Goal: Task Accomplishment & Management: Manage account settings

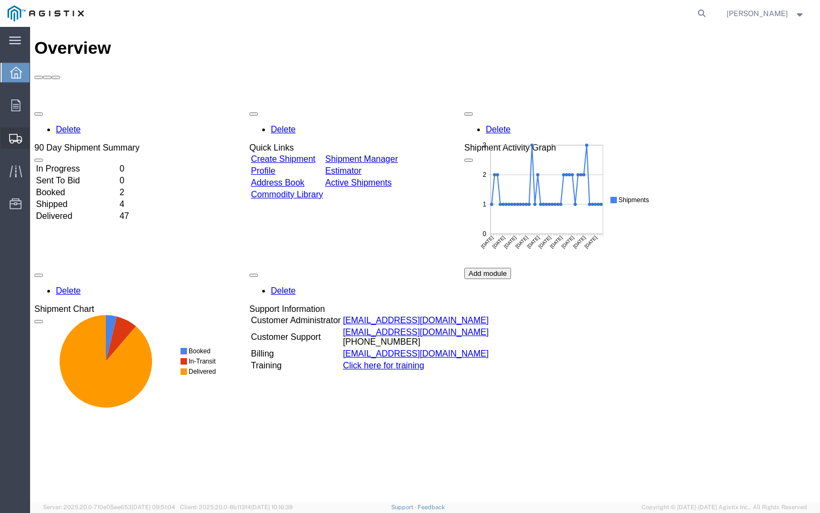
click at [0, 0] on span "Shipment Manager" at bounding box center [0, 0] width 0 height 0
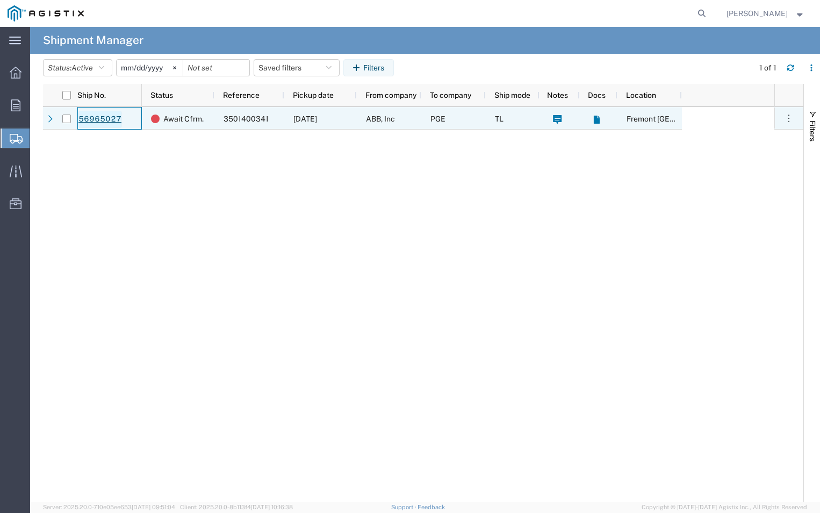
click at [92, 113] on link "56965027" at bounding box center [100, 119] width 44 height 17
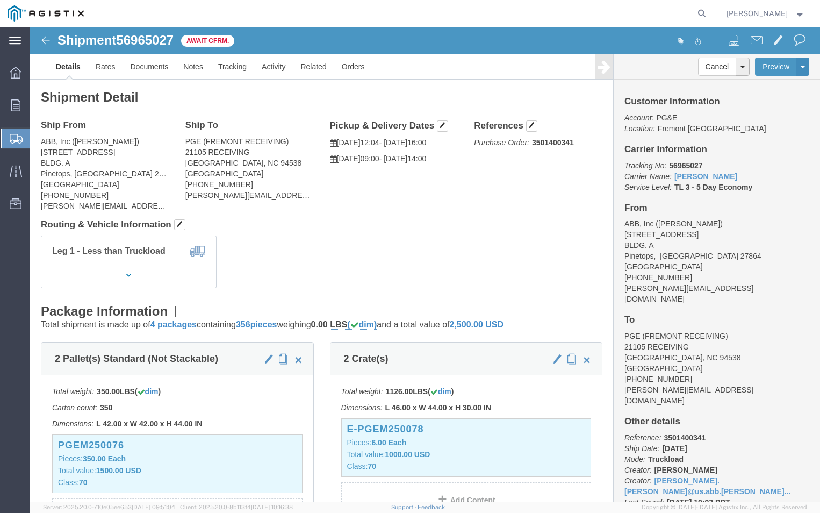
click at [14, 34] on div "main_menu Created with Sketch." at bounding box center [15, 40] width 30 height 27
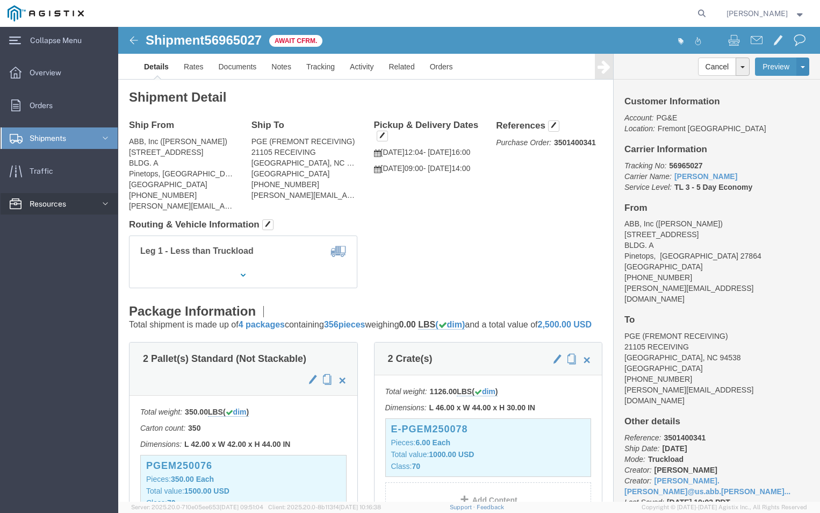
click at [47, 203] on span "Resources" at bounding box center [52, 204] width 44 height 22
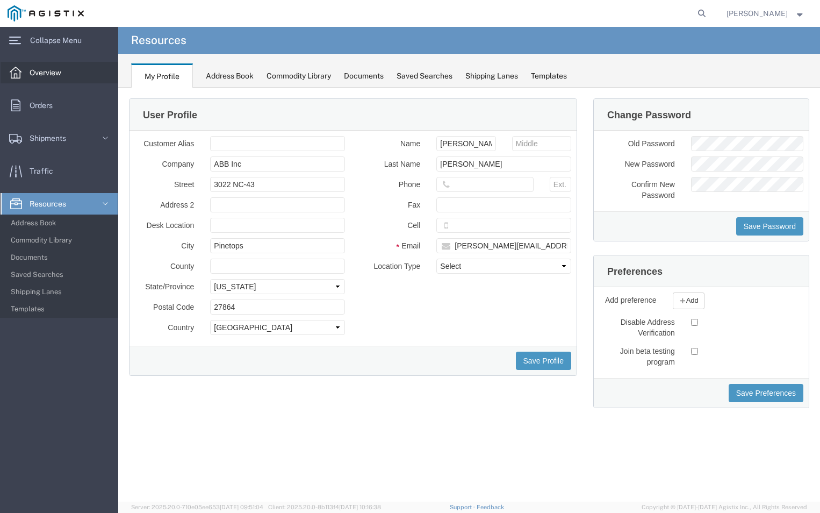
click at [41, 69] on span "Overview" at bounding box center [49, 73] width 39 height 22
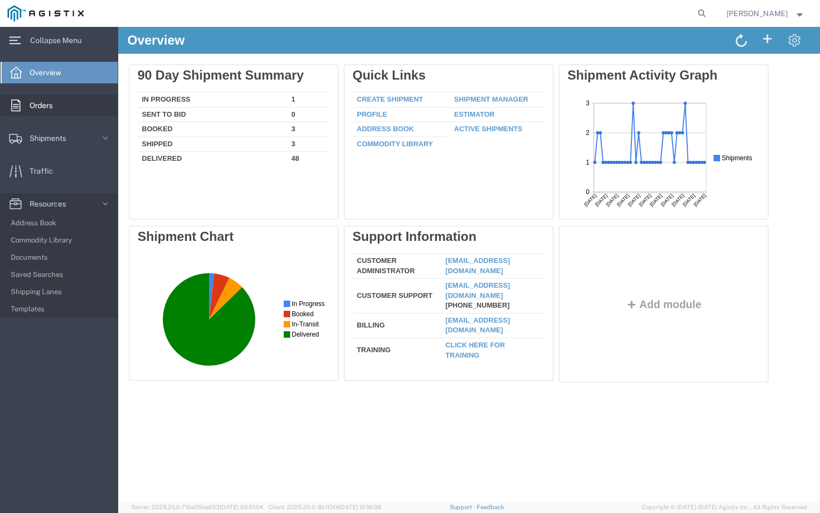
click at [29, 106] on div at bounding box center [16, 106] width 30 height 22
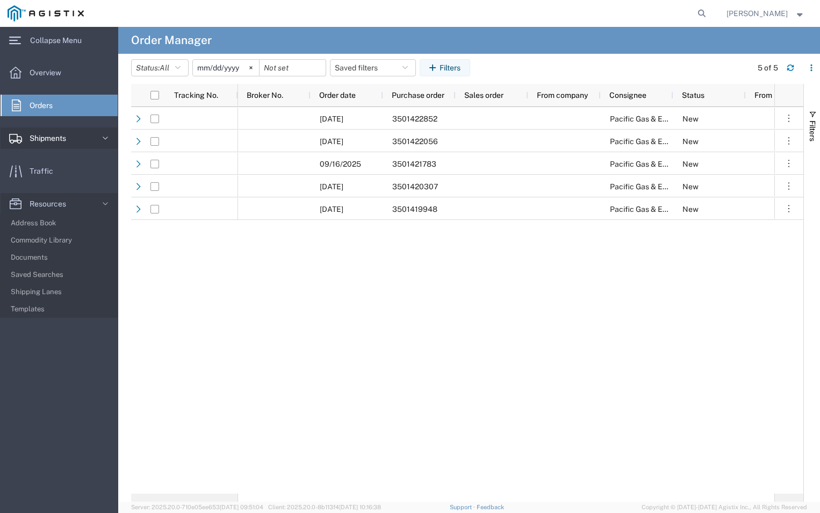
click at [41, 141] on span "Shipments" at bounding box center [52, 138] width 44 height 22
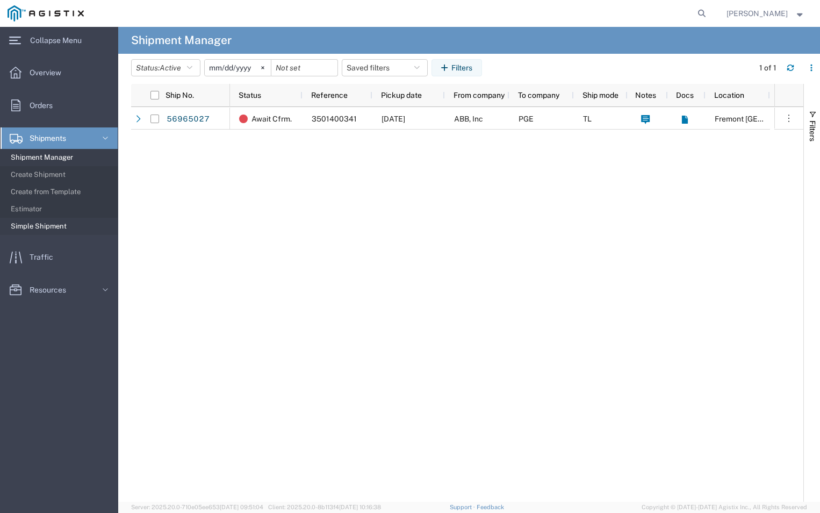
click at [32, 228] on span "Simple Shipment" at bounding box center [60, 227] width 99 height 22
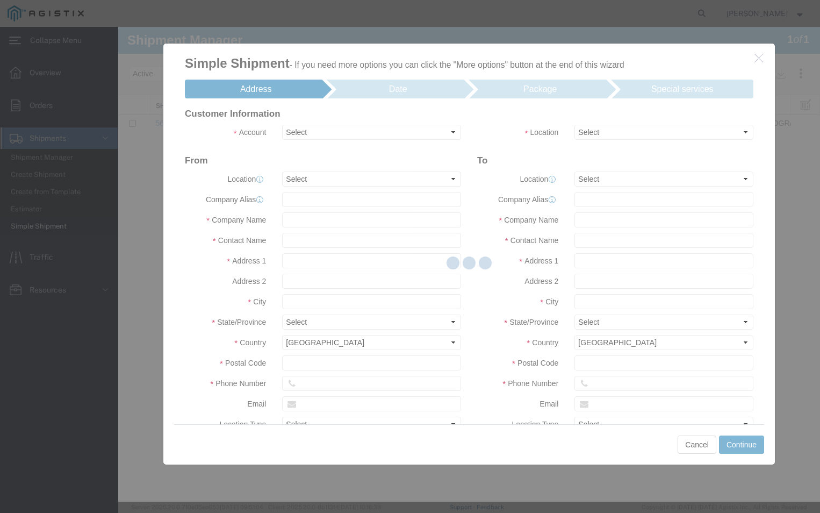
click at [51, 351] on agx-main-menu "main_menu Created with Sketch. Collapse Menu Overview Orders Shipments Shipment…" at bounding box center [59, 270] width 118 height 486
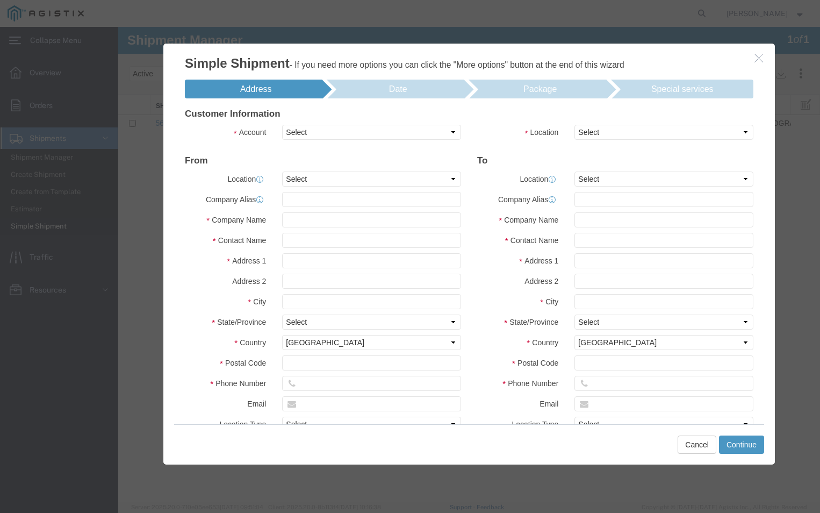
click at [104, 289] on agx-main-menu "main_menu Created with Sketch. Collapse Menu Overview Orders Shipments Shipment…" at bounding box center [59, 270] width 118 height 486
click at [139, 255] on div at bounding box center [469, 264] width 702 height 475
click at [696, 451] on button "Cancel" at bounding box center [697, 444] width 39 height 18
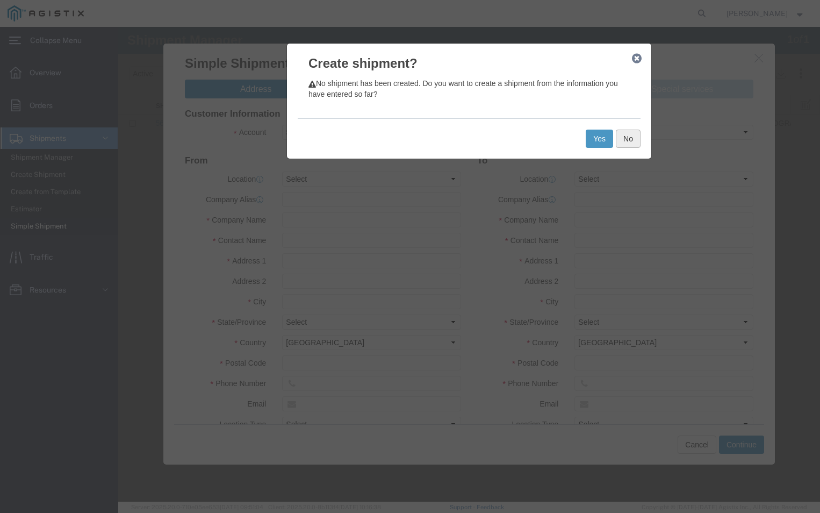
click at [630, 139] on button "No" at bounding box center [628, 139] width 25 height 18
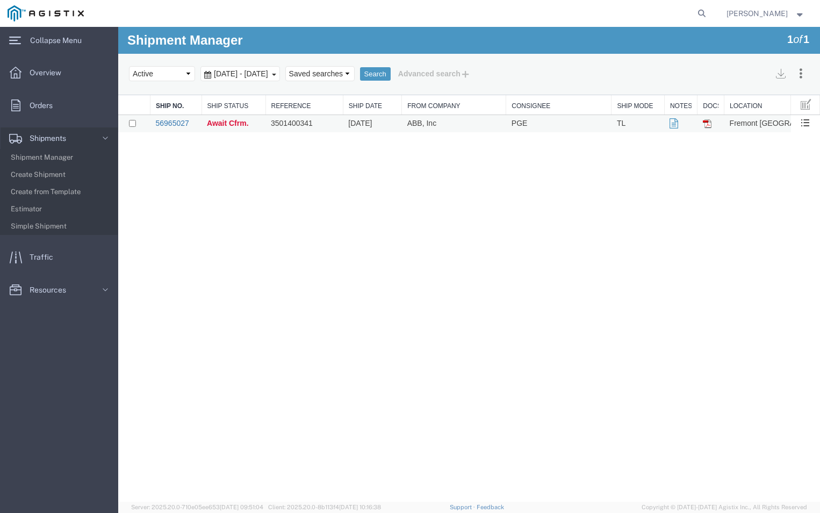
click at [171, 122] on link "56965027" at bounding box center [171, 123] width 33 height 9
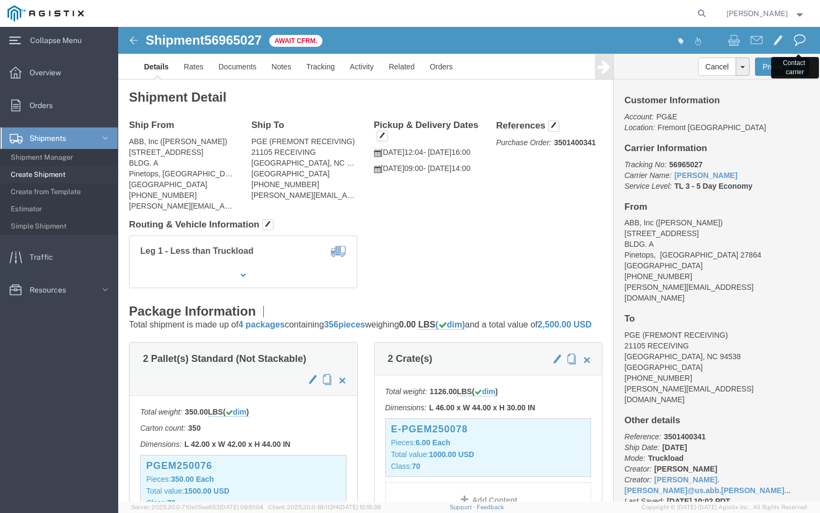
click span
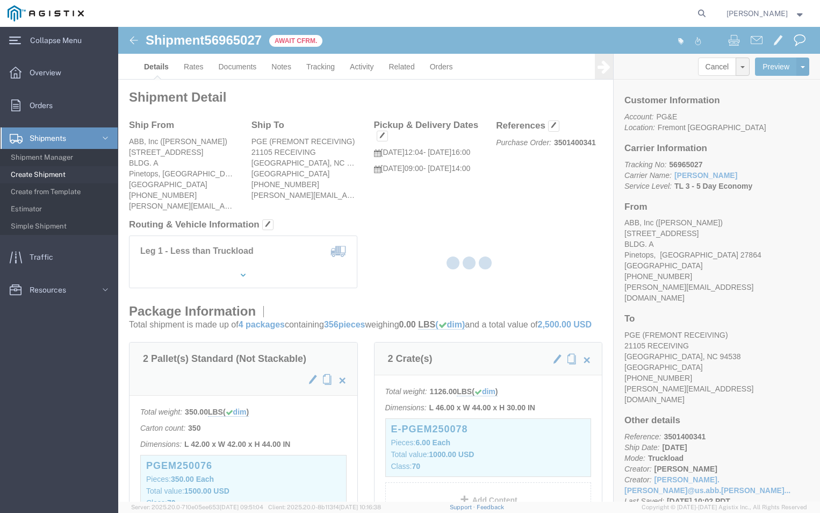
type input "pge@chrobinson.com"
checkbox input "true"
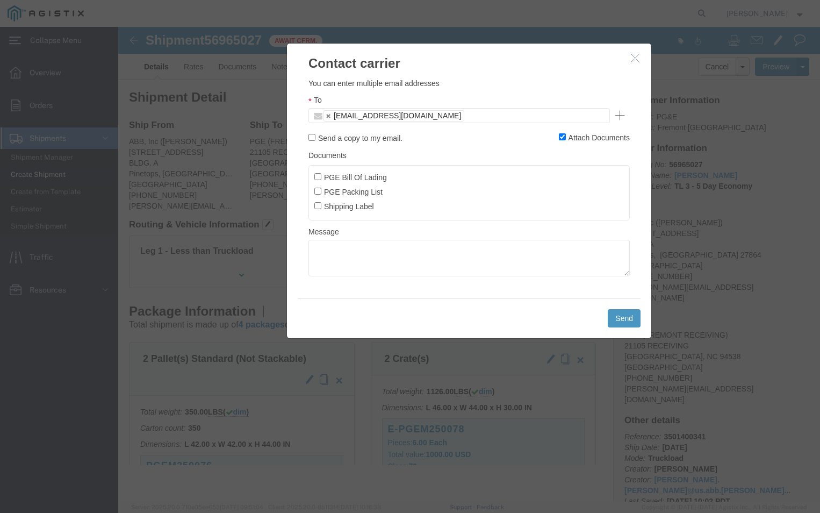
click icon "button"
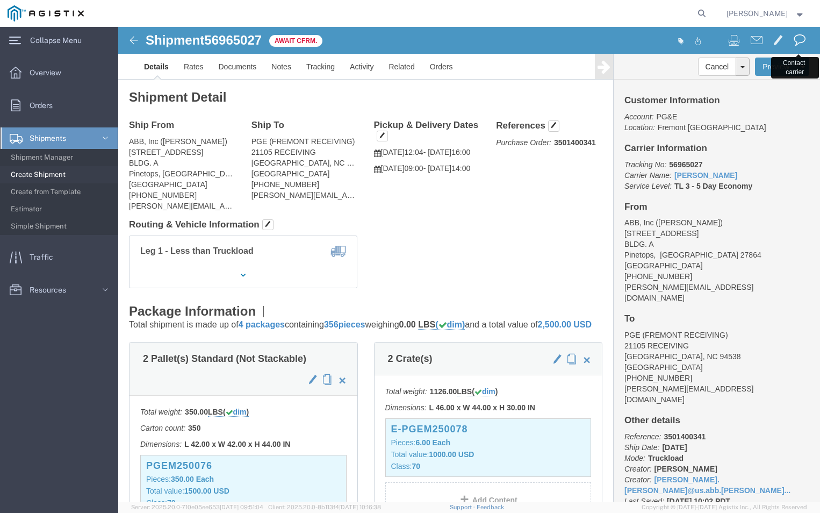
click button
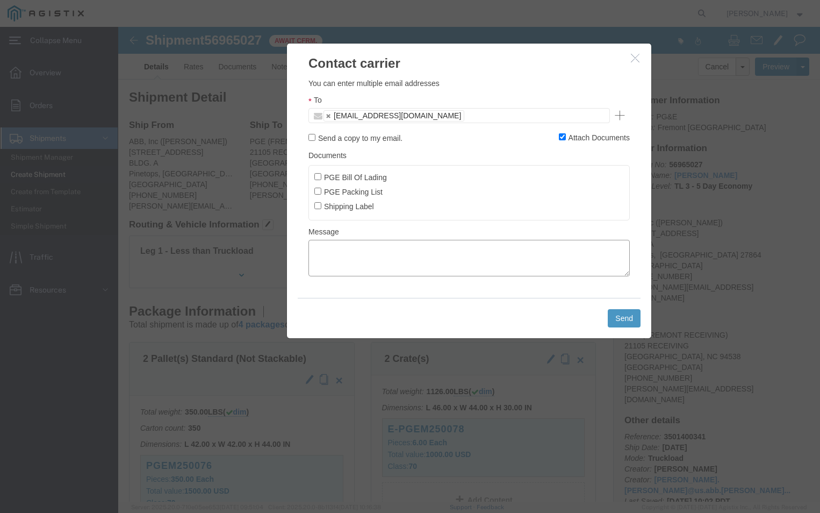
click textarea
type textarea "h"
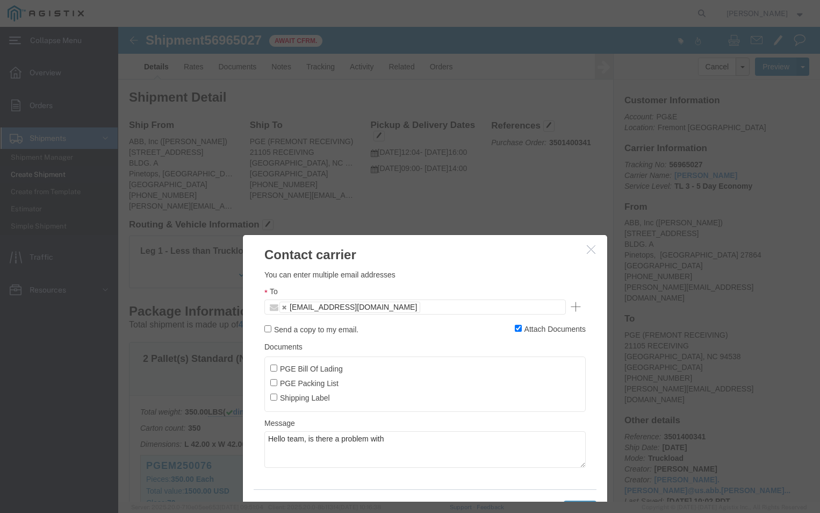
drag, startPoint x: 417, startPoint y: 41, endPoint x: 374, endPoint y: 219, distance: 183.6
click h2 "Contact carrier"
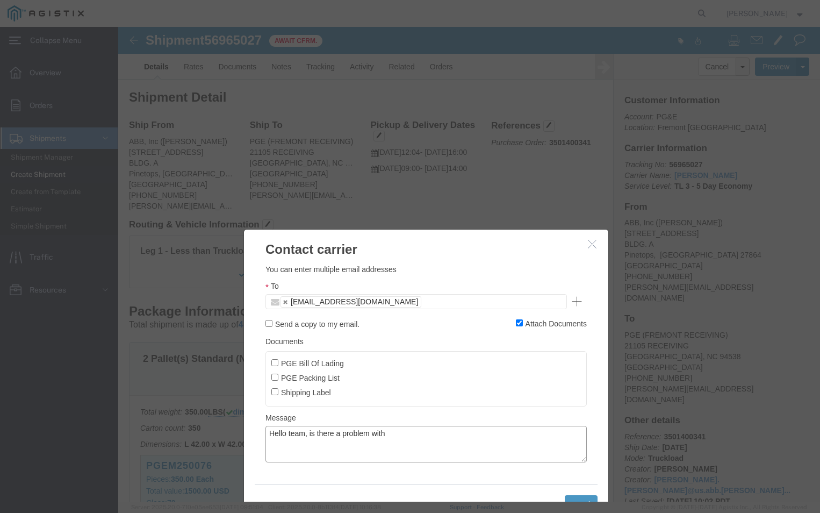
click textarea "Hello team, is there a problem with"
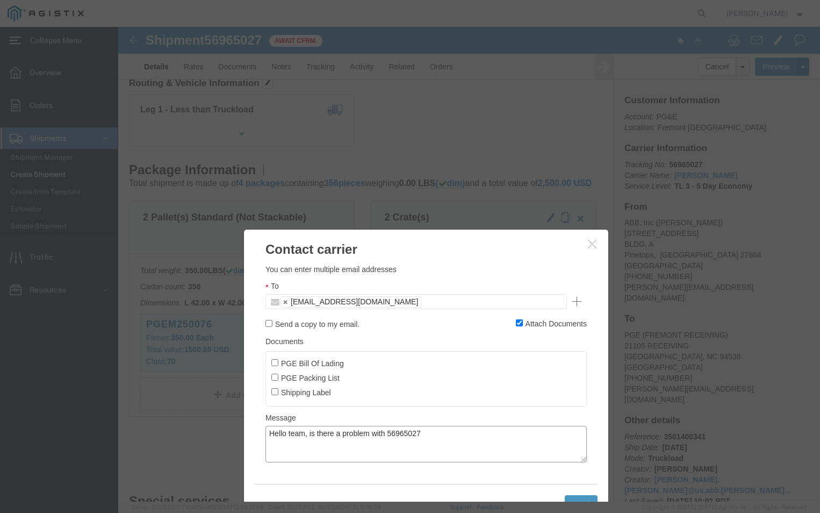
scroll to position [215, 0]
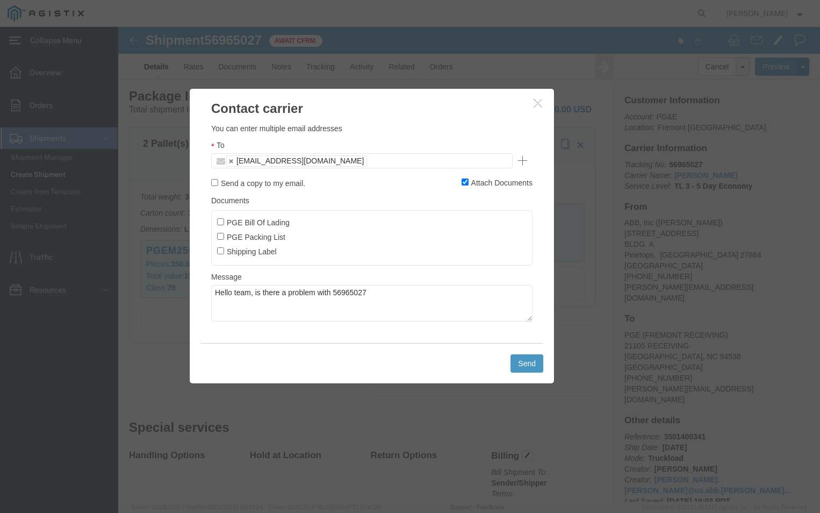
drag, startPoint x: 341, startPoint y: 226, endPoint x: 287, endPoint y: 85, distance: 151.0
click h2 "Contact carrier"
click textarea "Hello team, is there a problem with 56965027"
type textarea "Hello team, is there a problem with 56965027? we are waiting for a confirmation…"
click button "Send"
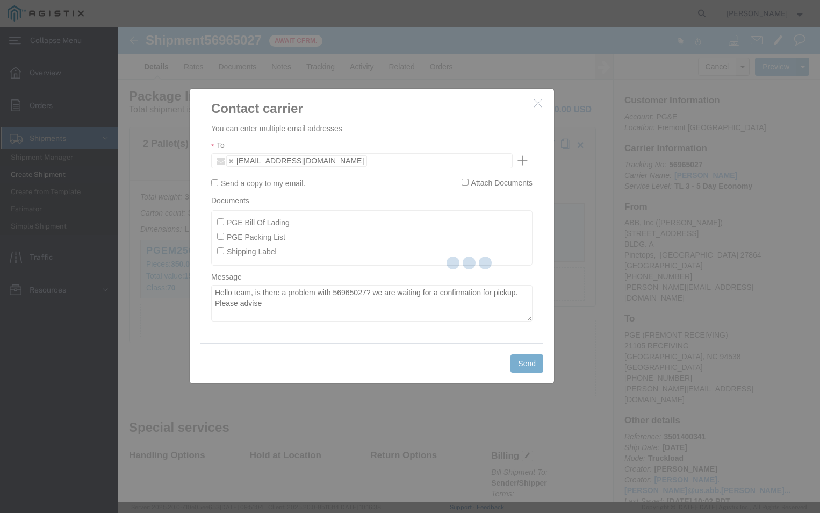
checkbox input "false"
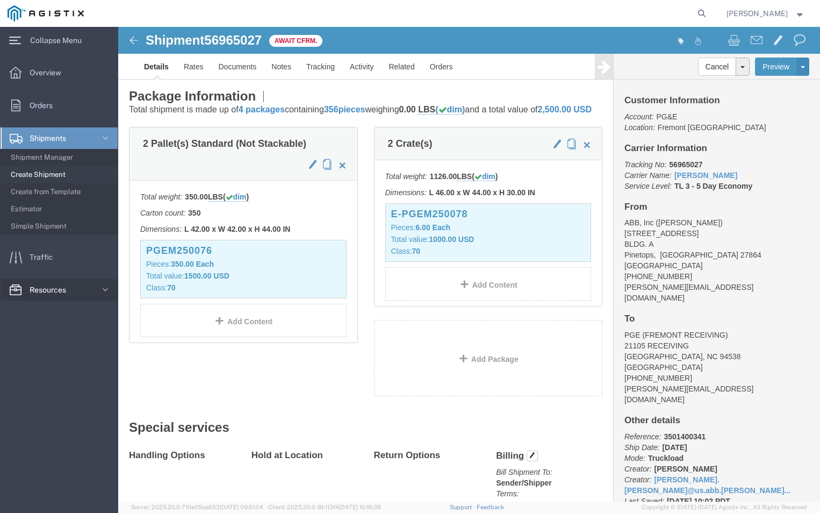
click at [39, 294] on span "Resources" at bounding box center [52, 290] width 44 height 22
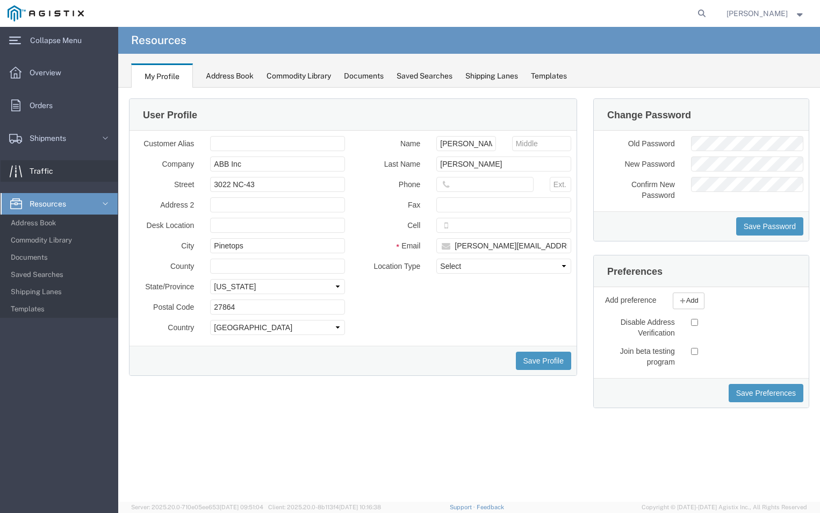
click at [33, 168] on span "Traffic" at bounding box center [45, 171] width 31 height 22
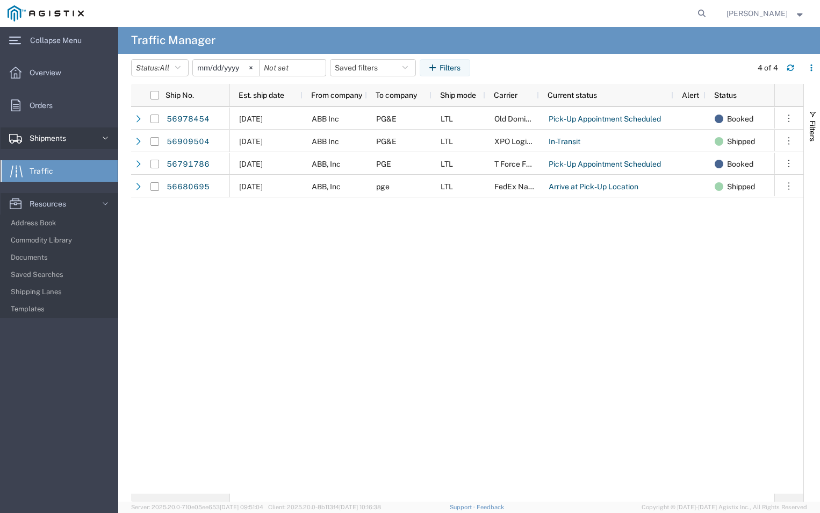
click at [39, 133] on span "Shipments" at bounding box center [52, 138] width 44 height 22
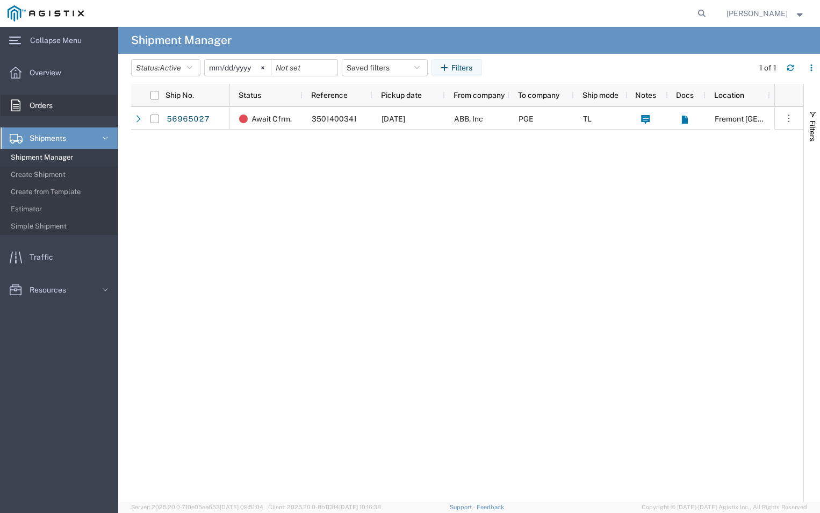
click at [33, 104] on span "Orders" at bounding box center [45, 106] width 31 height 22
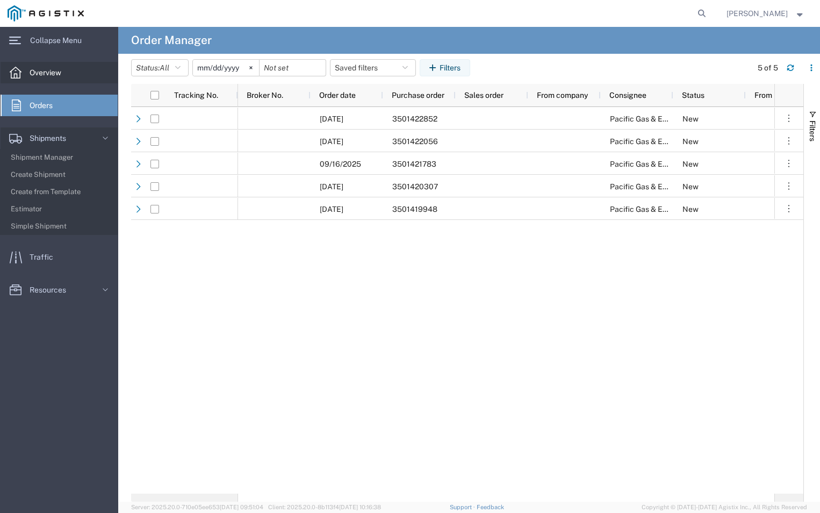
click at [29, 73] on div at bounding box center [16, 73] width 30 height 22
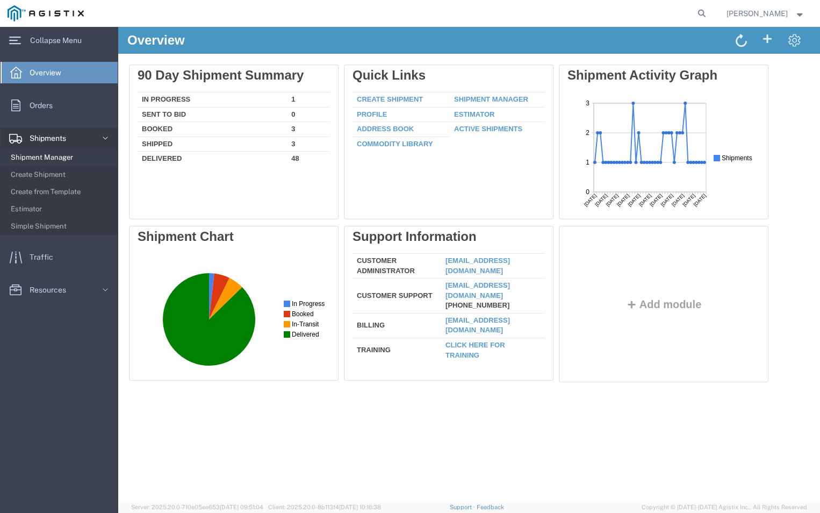
click at [24, 153] on span "Shipment Manager" at bounding box center [60, 158] width 99 height 22
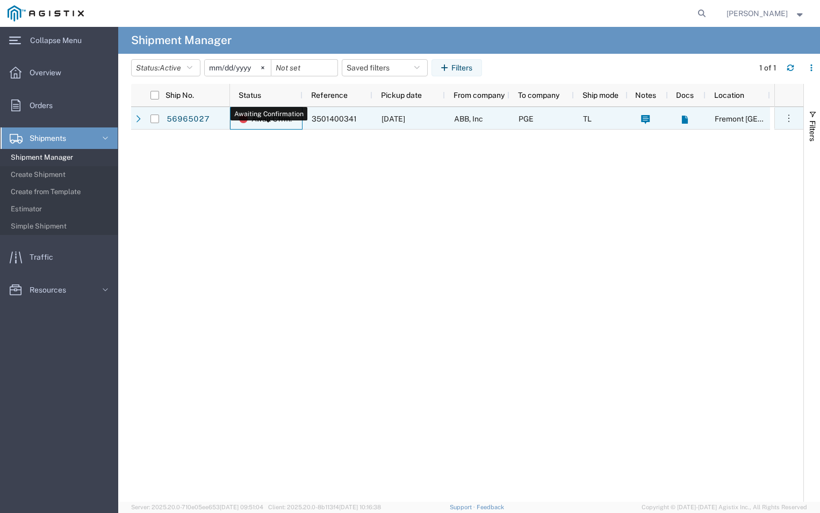
click at [261, 120] on span "Await Cfrm." at bounding box center [272, 119] width 40 height 23
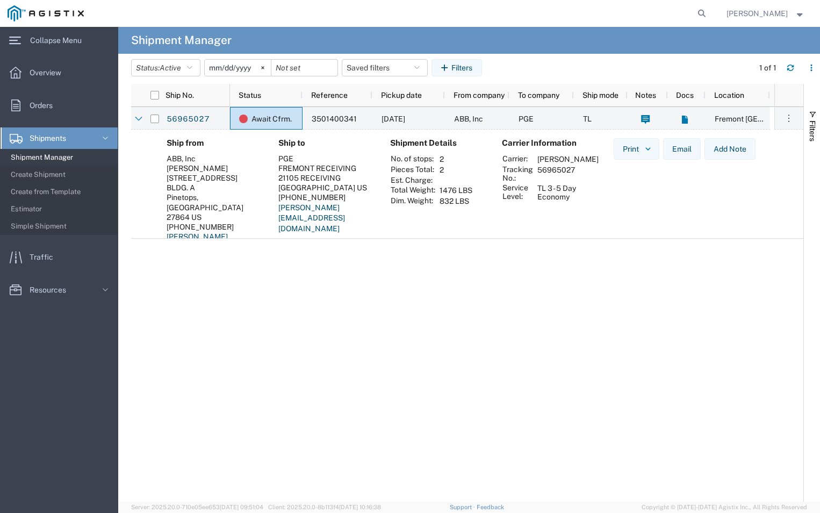
click at [38, 134] on span "Shipments" at bounding box center [52, 138] width 44 height 22
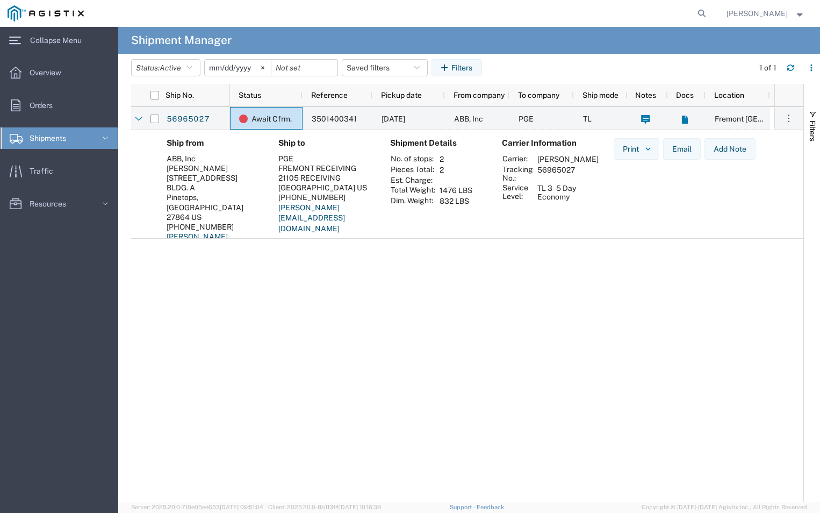
click at [31, 141] on span "Shipments" at bounding box center [52, 138] width 44 height 22
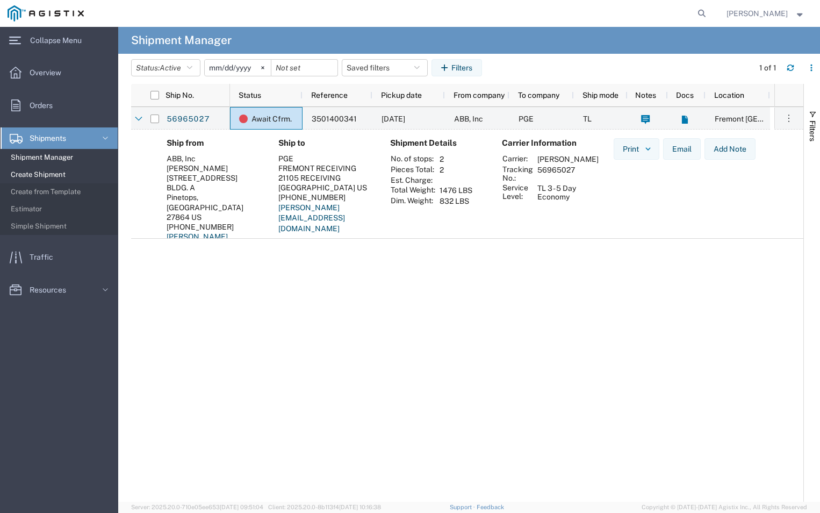
click at [25, 170] on span "Create Shipment" at bounding box center [60, 175] width 99 height 22
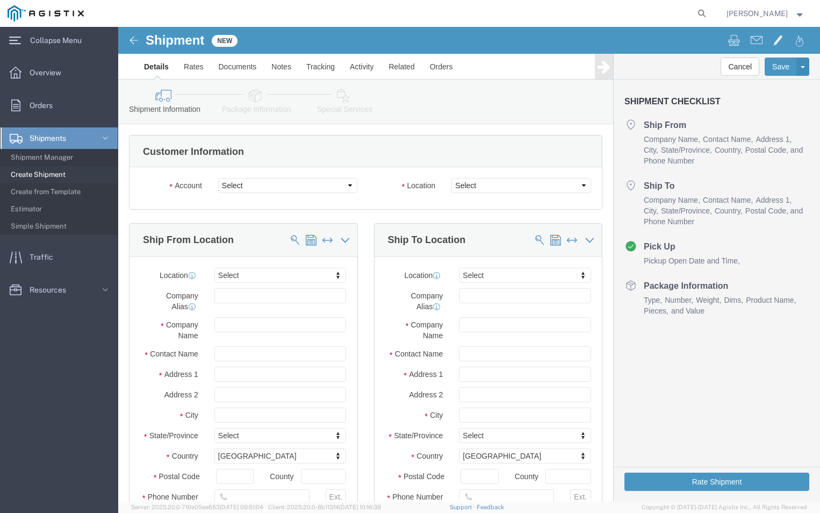
select select
click select "Select ABB Inc PG&E"
select select "9596"
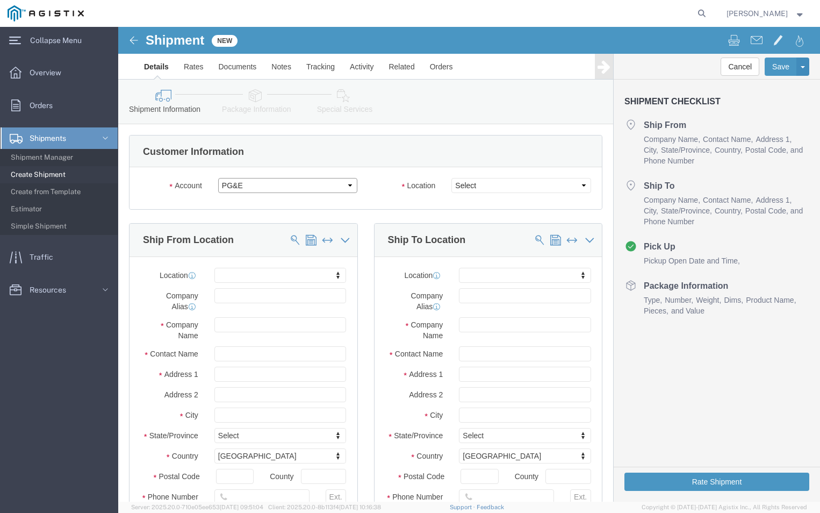
click select "Select ABB Inc PG&E"
select select
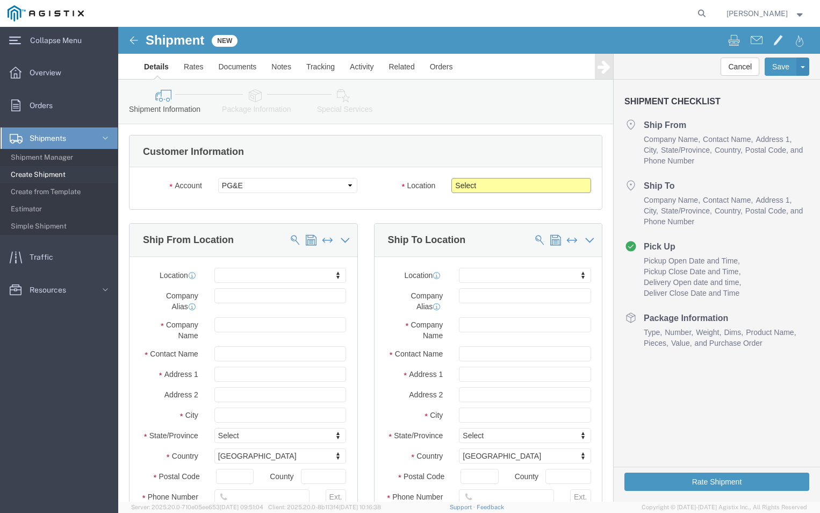
click select "Select All Others Fremont DC Fresno DC Wheatland DC"
select select "19740"
click select "Select All Others Fremont DC Fresno DC Wheatland DC"
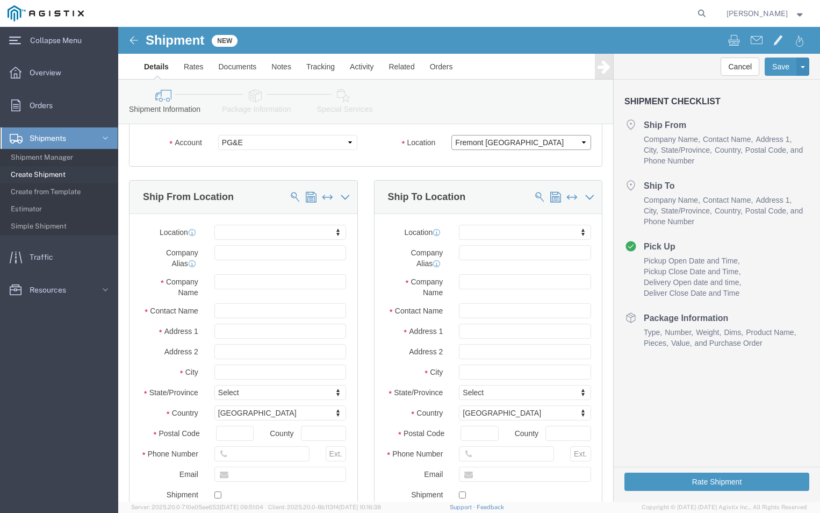
scroll to position [108, 0]
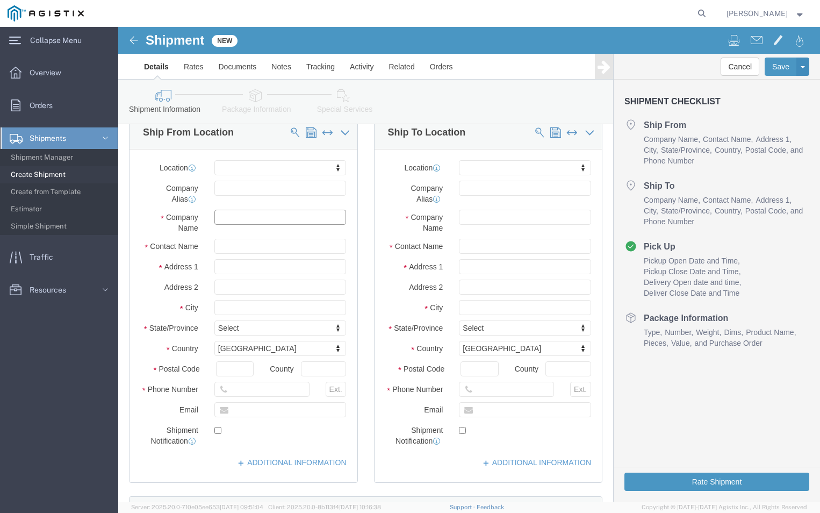
click input "text"
type input "abb"
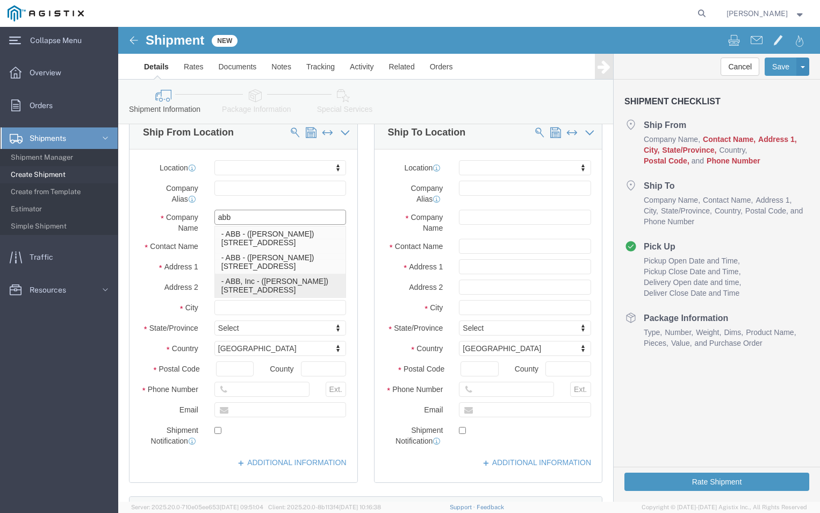
click p "- ABB, Inc - (Trenika Massenburg) 3022 Hwy 43 North, PINETOPS,NC, NC, 27864, US"
select select "NC"
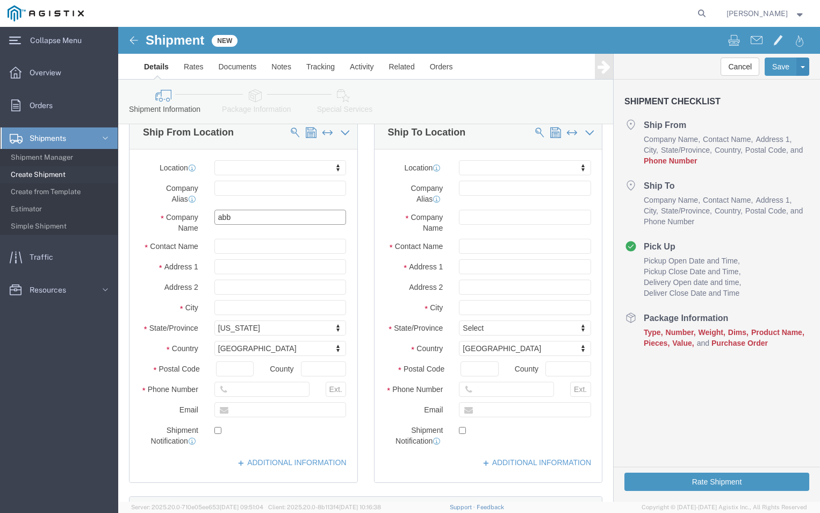
type input "ABB, Inc"
click input "text"
type input "T"
type input "anastasia shoulders"
click input "text"
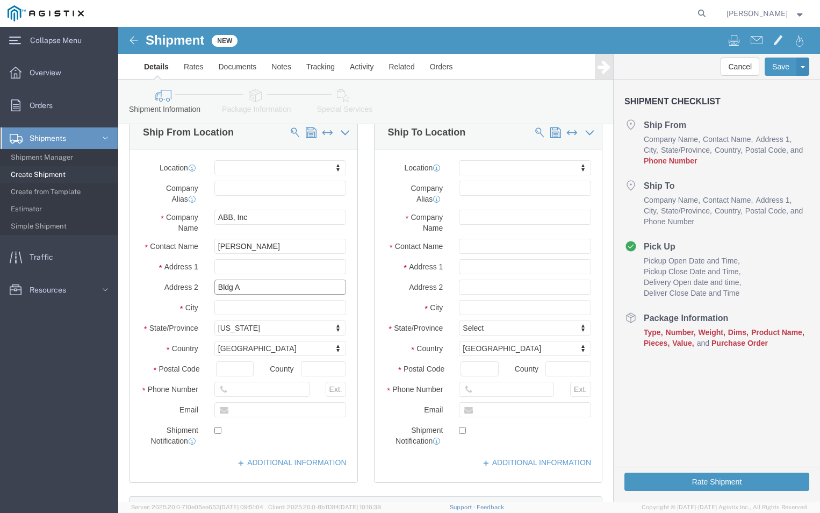
type input "Bldg A"
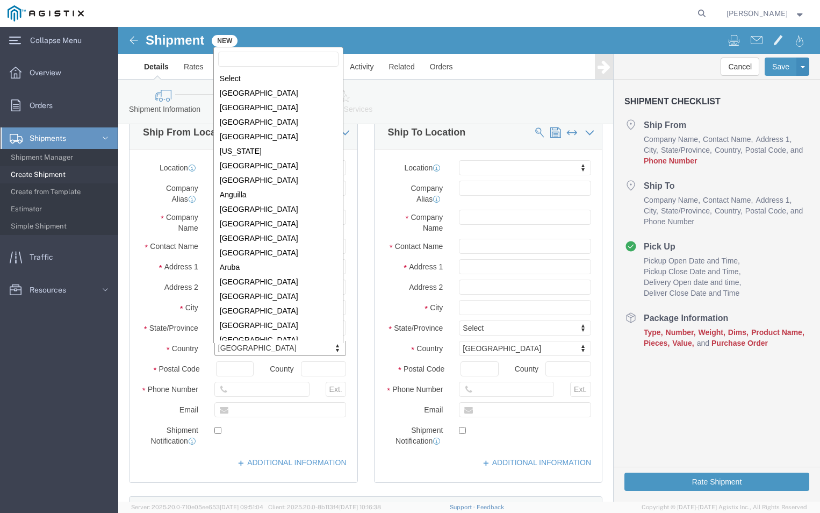
scroll to position [3311, 0]
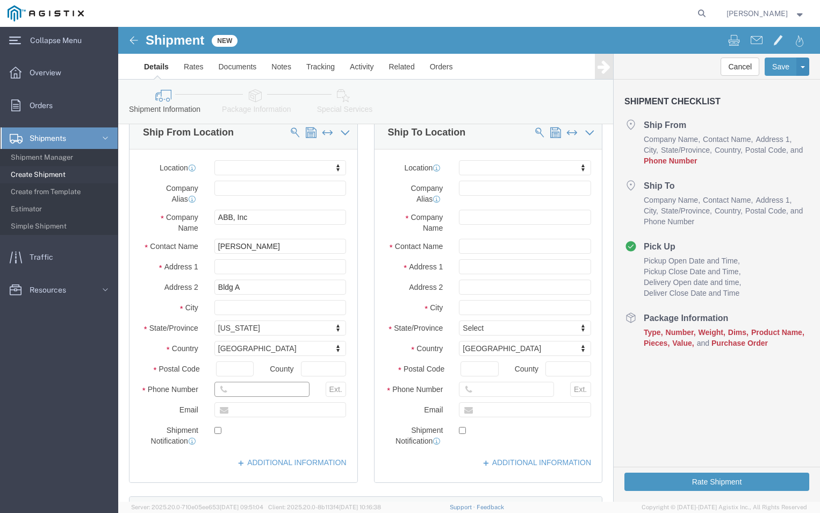
click input "text"
type input "252-827-3228"
click input "text"
type input "anastasia.shoulders@us.abb.com"
click label
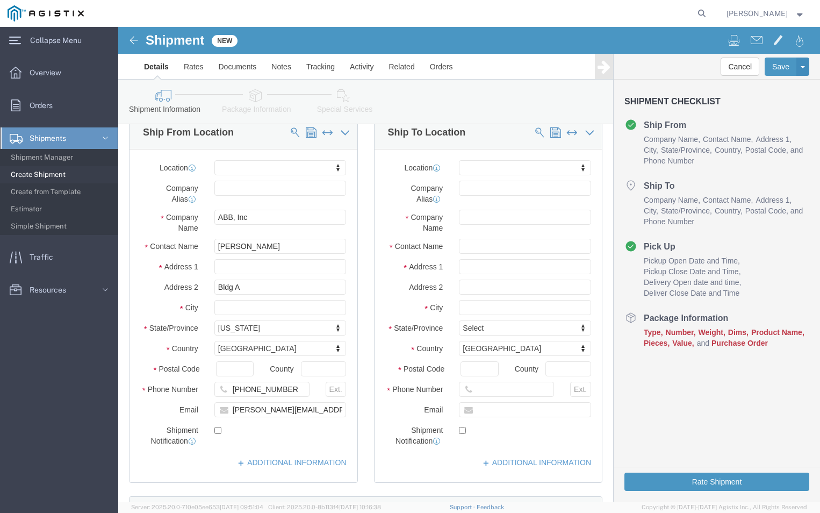
click input "checkbox"
checkbox input "false"
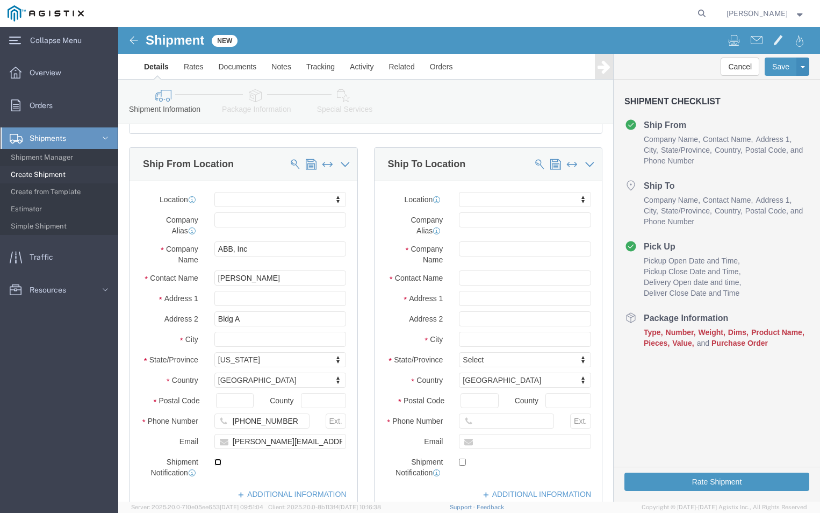
scroll to position [108, 0]
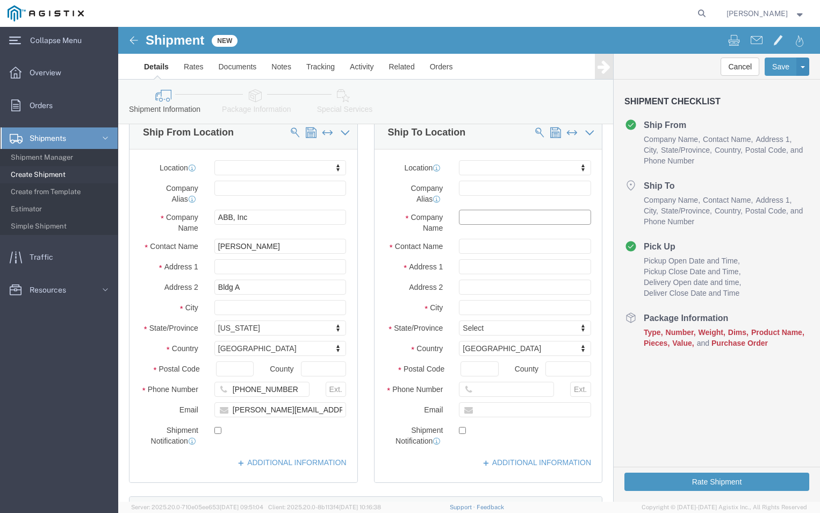
click input "text"
type input "pge"
click input "text"
type input "fremont receiving"
drag, startPoint x: 353, startPoint y: 232, endPoint x: 352, endPoint y: 242, distance: 10.3
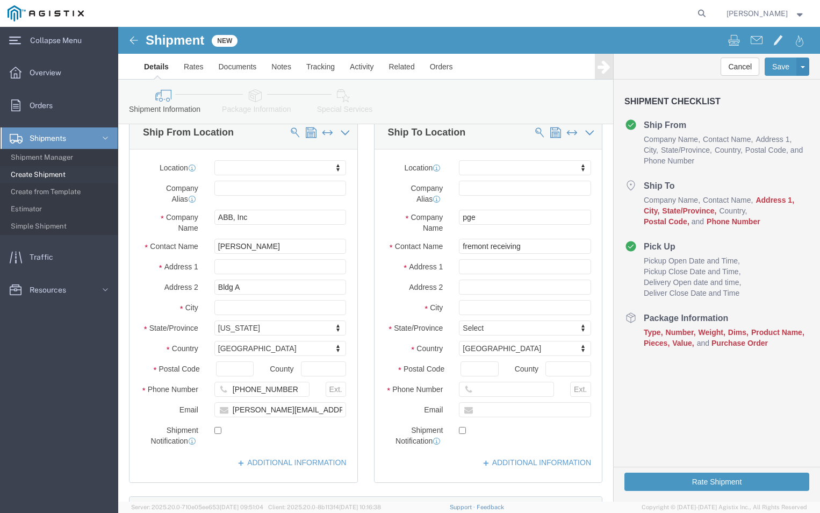
click div "Location My Profile Location (OBSOLETE) BURNEY SC - GC TRAILER (OBSOLETE) BURNE…"
click input "text"
type input "42105 boyce road"
click input "text"
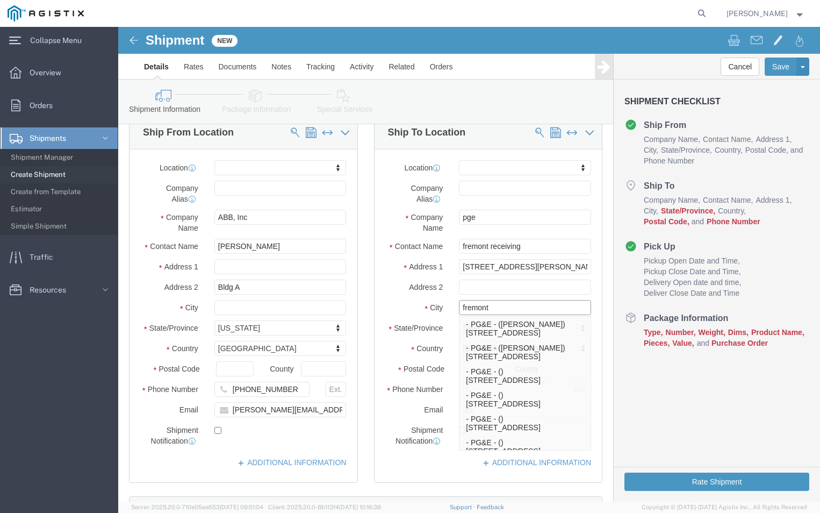
type input "fremont"
click div "Location My Profile Location (OBSOLETE) BURNEY SC - GC TRAILER (OBSOLETE) BURNE…"
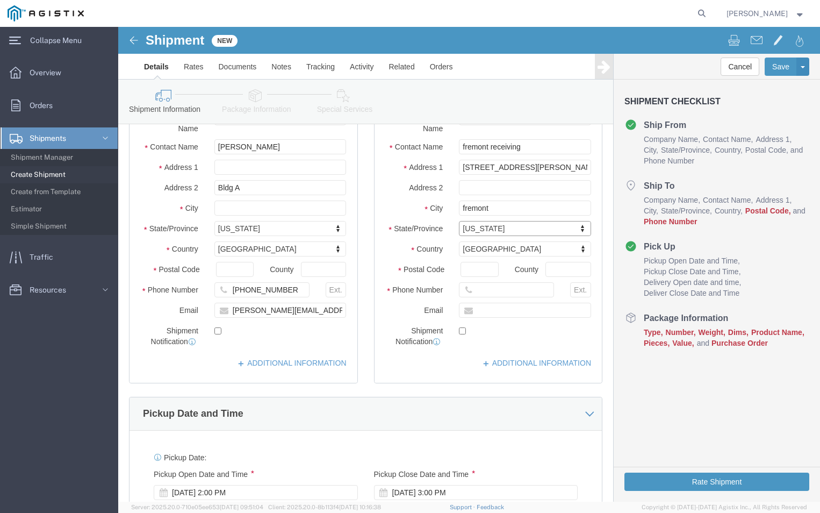
scroll to position [215, 0]
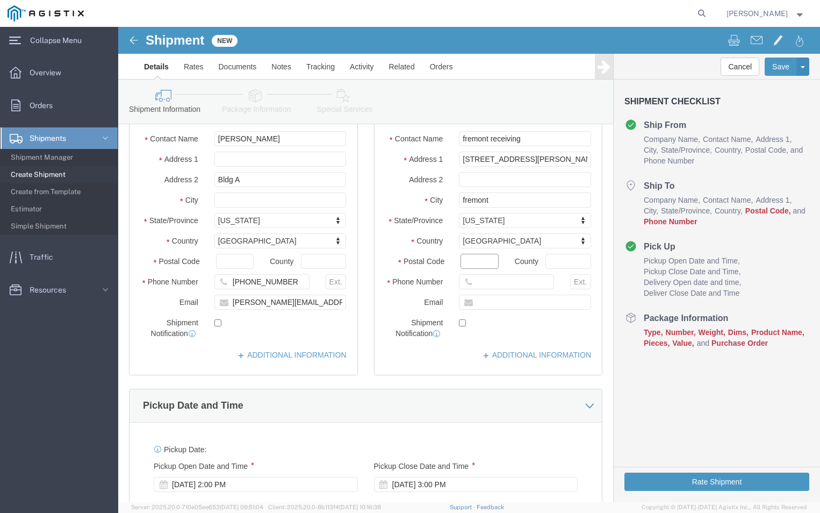
click input "Postal Code"
type input "94538"
click input "text"
type input "510-770-2025"
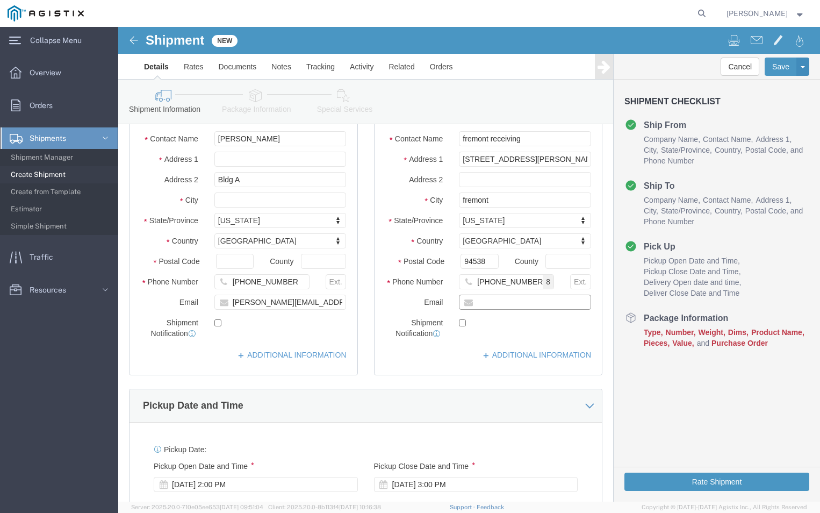
click input "text"
type input "anastasia.shoulders@us.abb.com"
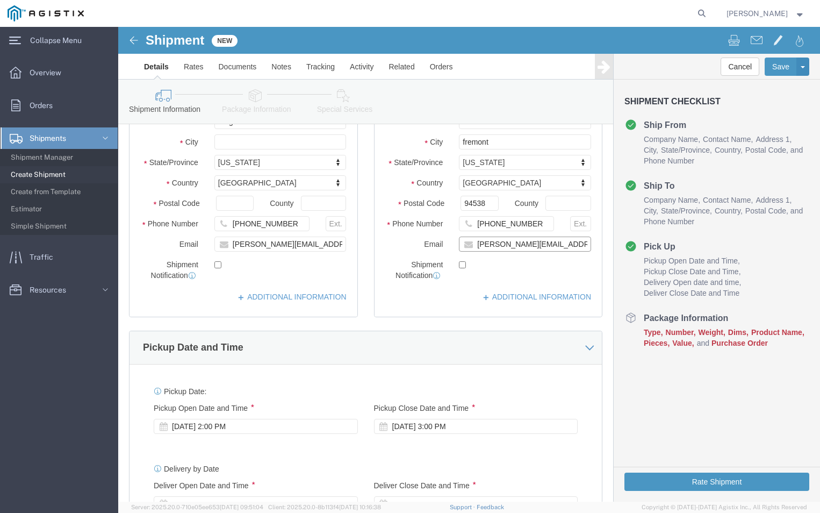
scroll to position [376, 0]
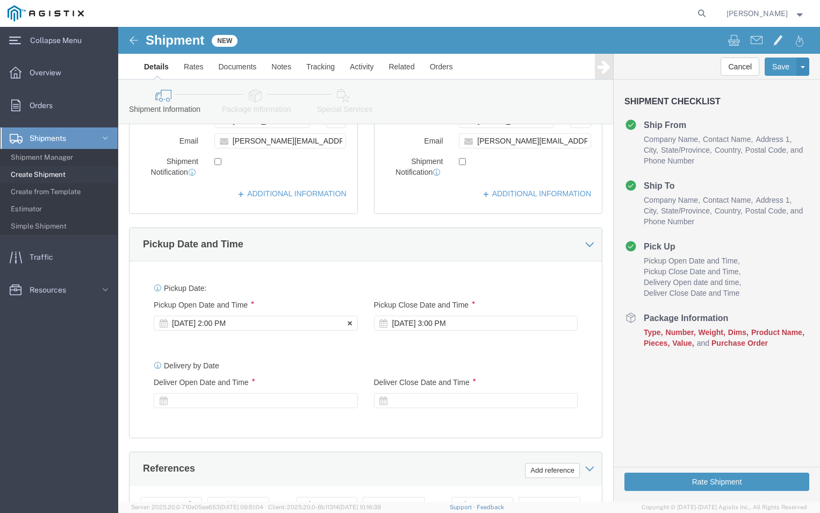
click div "Sep 30 2025 2:00 PM"
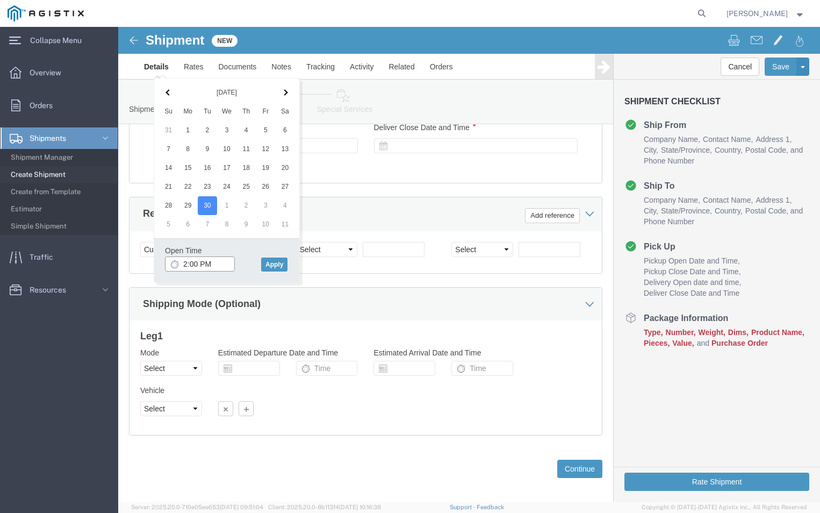
click input "2:00 PM"
type input "1:00 PM"
click button "Apply"
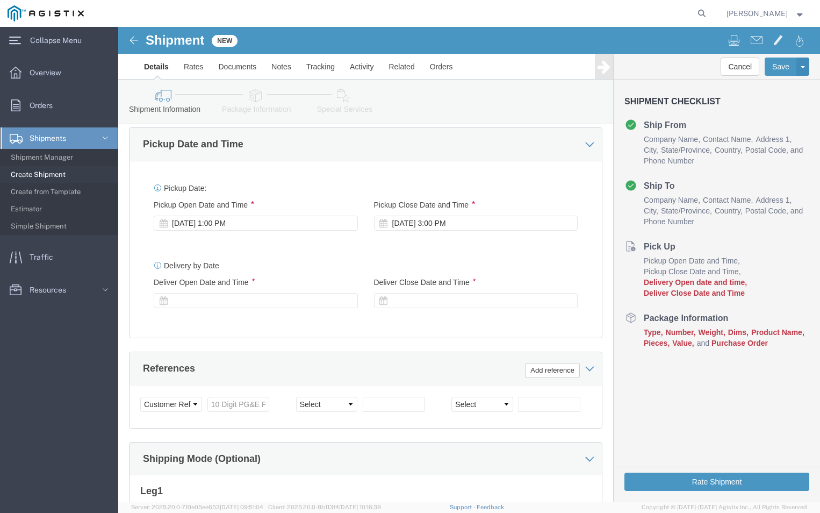
scroll to position [470, 0]
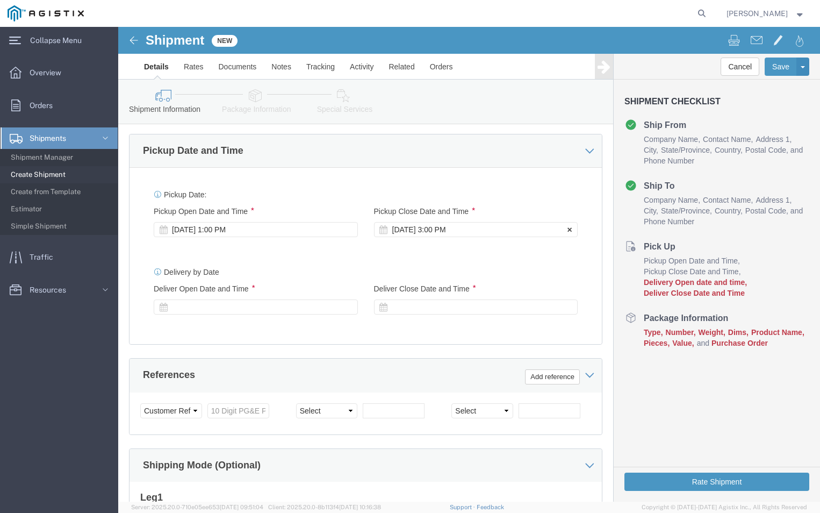
click div "Sep 30 2025 3:00 PM"
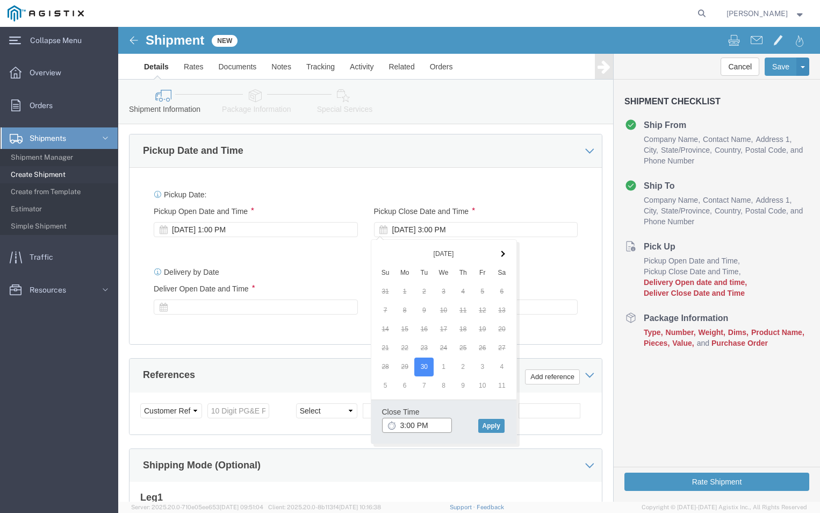
click input "3:00 PM"
type input "4:00 PM"
click button "Apply"
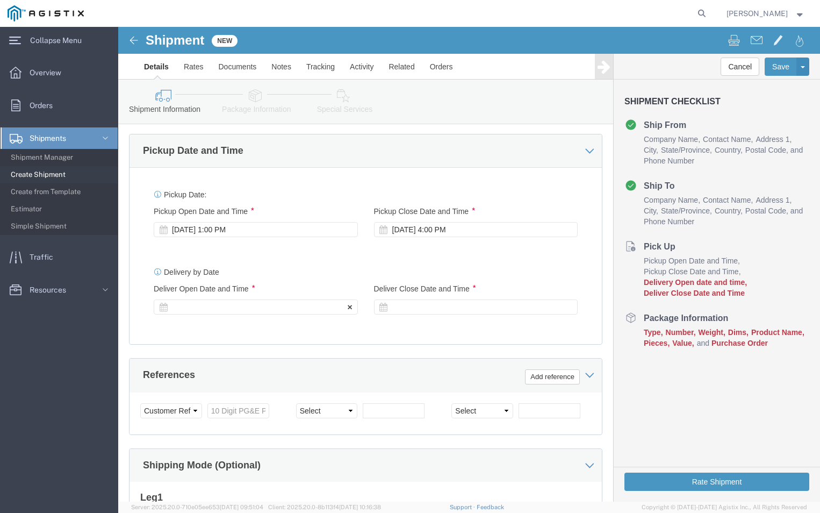
click div
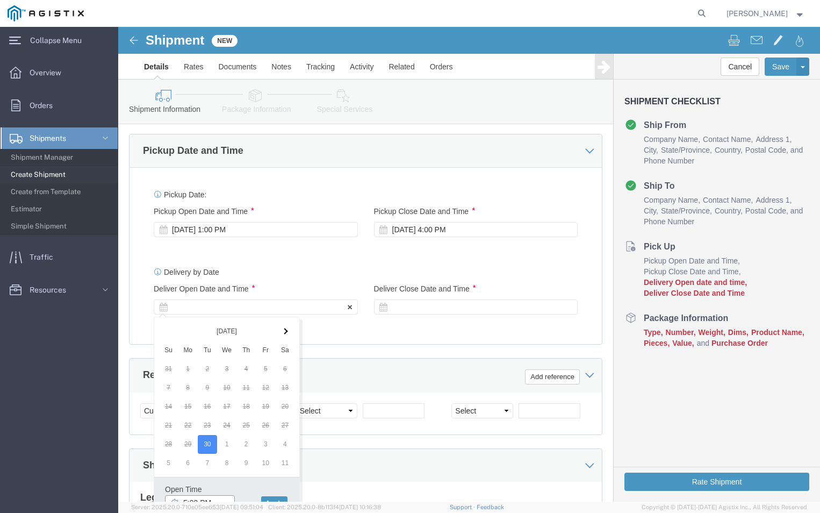
scroll to position [478, 0]
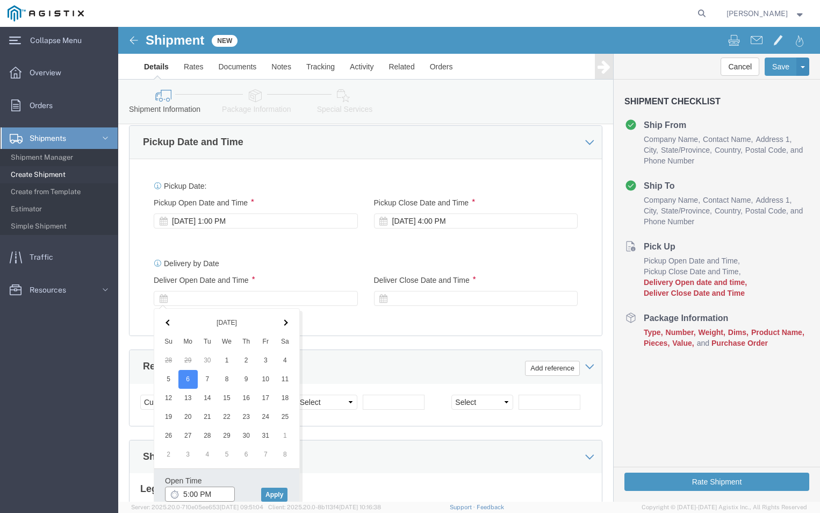
click input "5:00 PM"
click input "9:00 PM"
type input "9:00 AM"
click button "Apply"
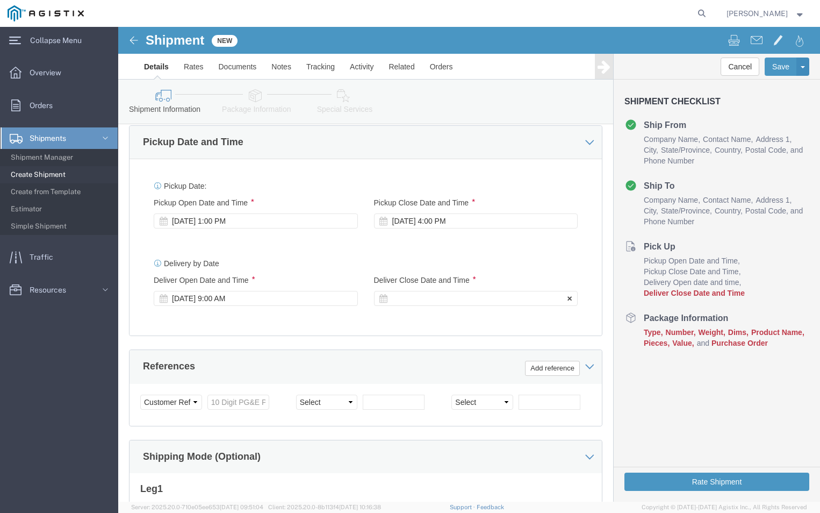
click div
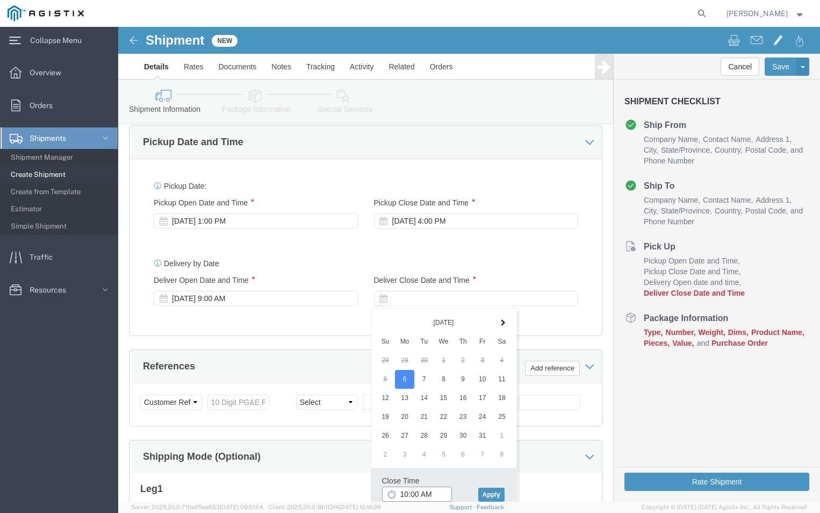
click input "10:00 AM"
click input "2:00 AM"
type input "2:00 PM"
click button "Apply"
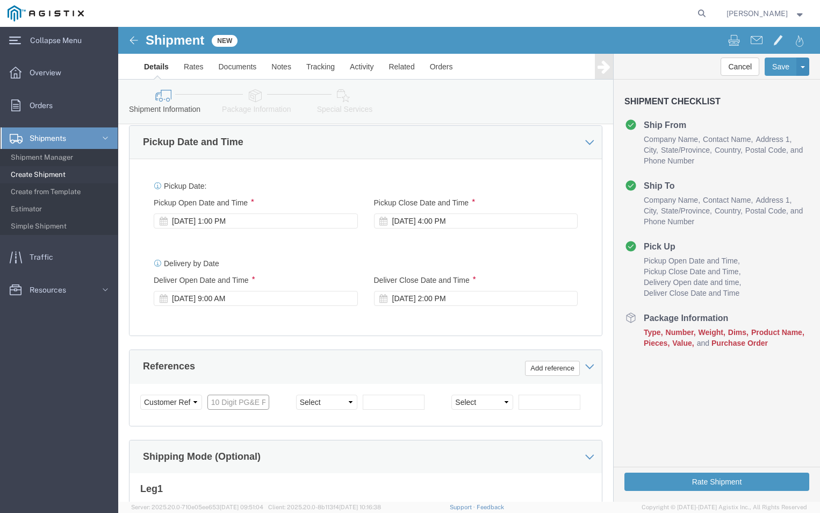
click input "text"
type input "3501399438"
click select "Select Account Type Activity ID Airline Appointment Number ASN Batch Request # …"
click div "Select Account Type Activity ID Airline Appointment Number ASN Batch Request # …"
click select "Select Account Type Activity ID Airline Appointment Number ASN Batch Request # …"
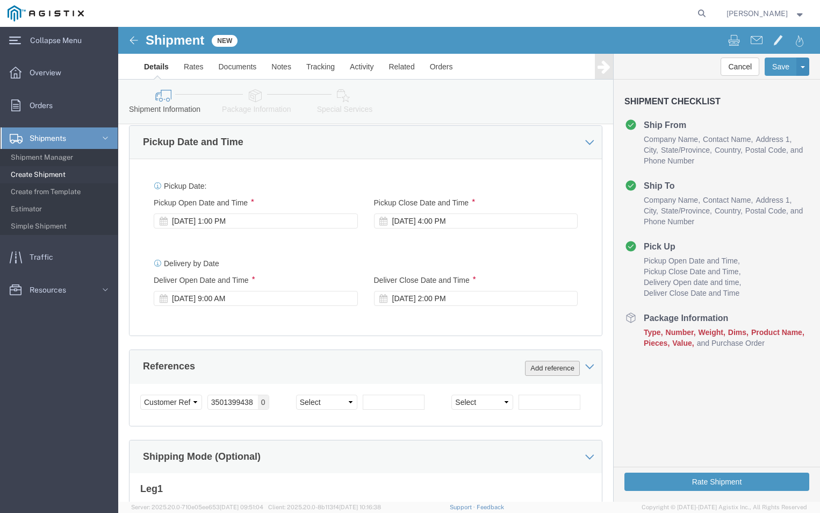
click button "Add reference"
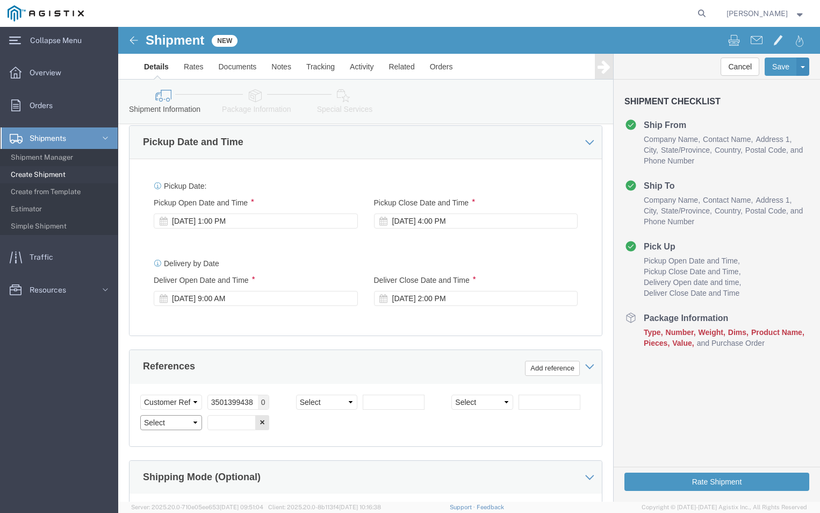
click select "Select Account Type Activity ID Airline Appointment Number ASN Batch Request # …"
select select "PURCHORD"
click select "Select Account Type Activity ID Airline Appointment Number ASN Batch Request # …"
click input "text"
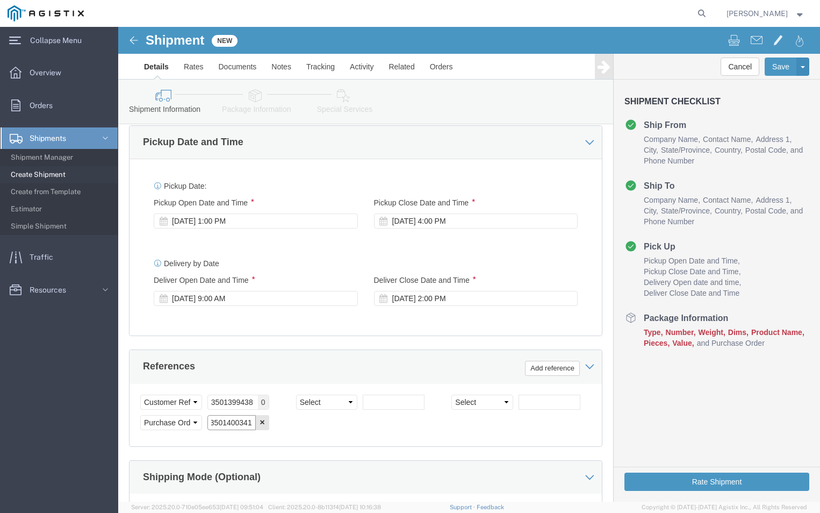
type input "3501400341"
click div "Select Account Type Activity ID Airline Appointment Number ASN Batch Request # …"
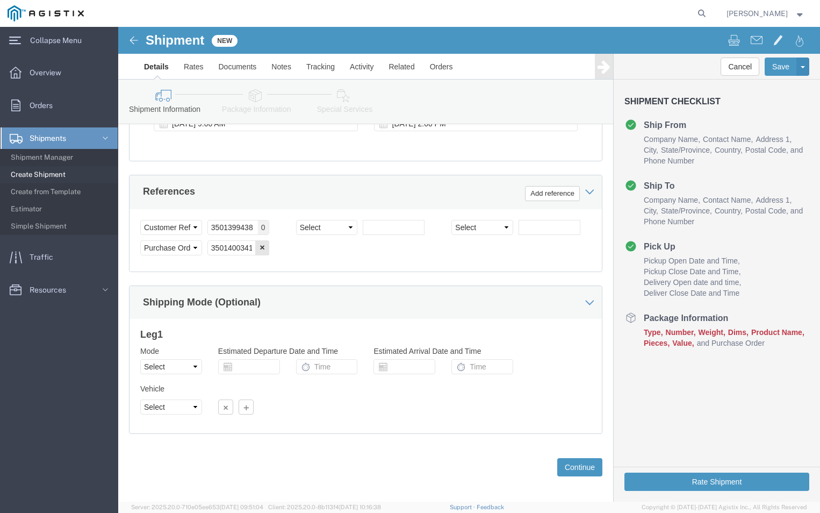
scroll to position [661, 0]
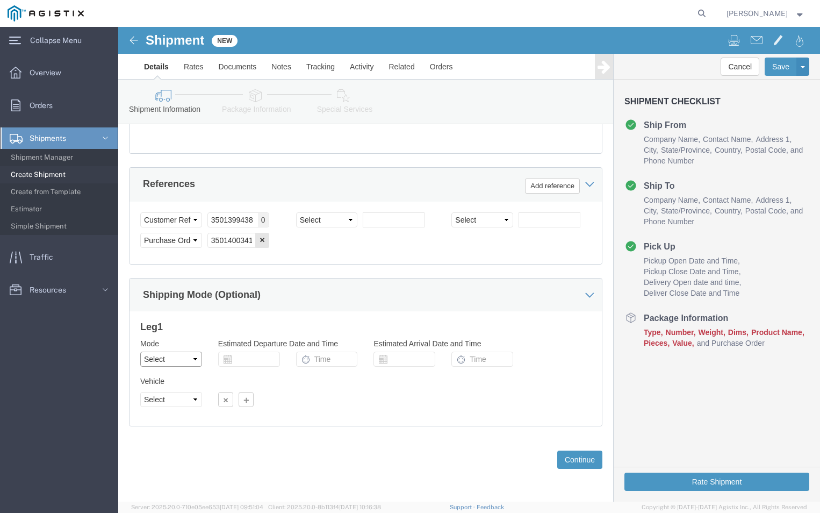
click select "Select Air Less than Truckload Multi-Leg Ocean Freight Rail Small Parcel Truckl…"
select select "LTL"
click select "Select Air Less than Truckload Multi-Leg Ocean Freight Rail Small Parcel Truckl…"
click div "Vehicle Select Straight Truck Size Container Number Owner Select Shipper Vessel"
click button "Continue"
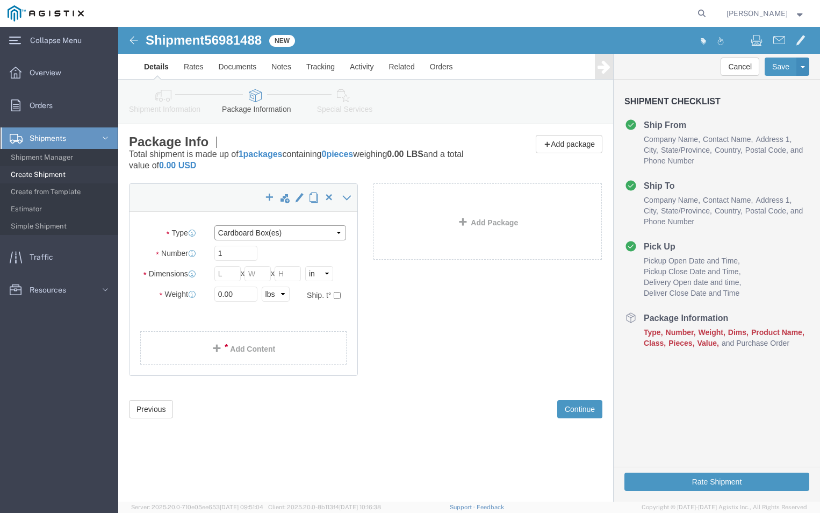
click select "Select Bulk Bundle(s) Cardboard Box(es) Carton(s) Crate(s) Drum(s) (Fiberboard)…"
select select "CRAT"
click select "Select Bulk Bundle(s) Cardboard Box(es) Carton(s) Crate(s) Drum(s) (Fiberboard)…"
click input "1"
type input "2"
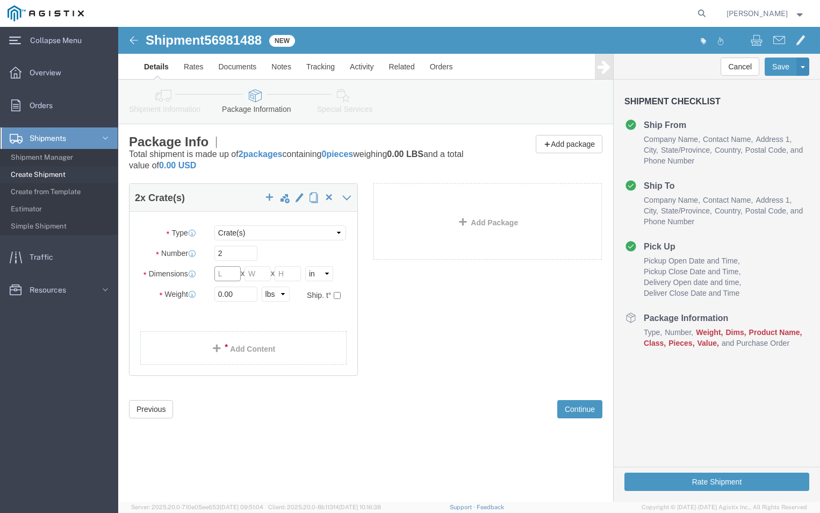
click input "text"
type input "46"
click input "text"
type input "44"
click input "text"
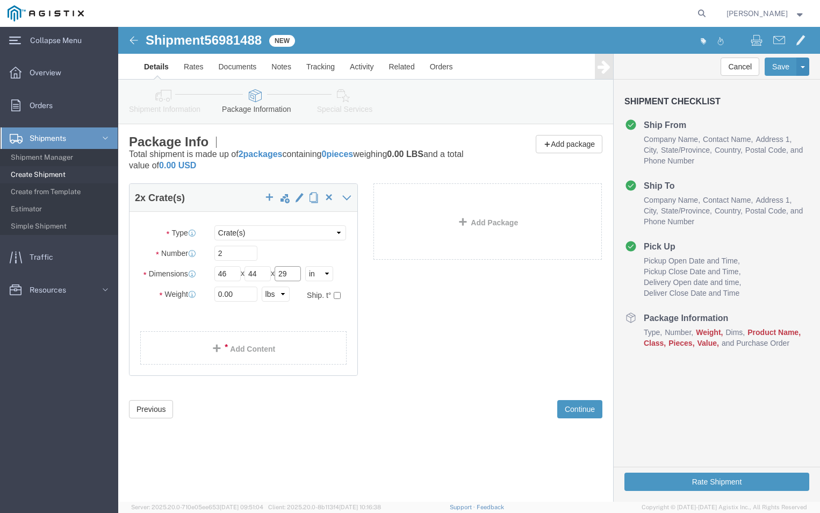
type input "29"
click input "0.00"
type input "0"
type input "1126"
click div "Package Type Select Bulk Bundle(s) Cardboard Box(es) Carton(s) Crate(s) Drum(s)…"
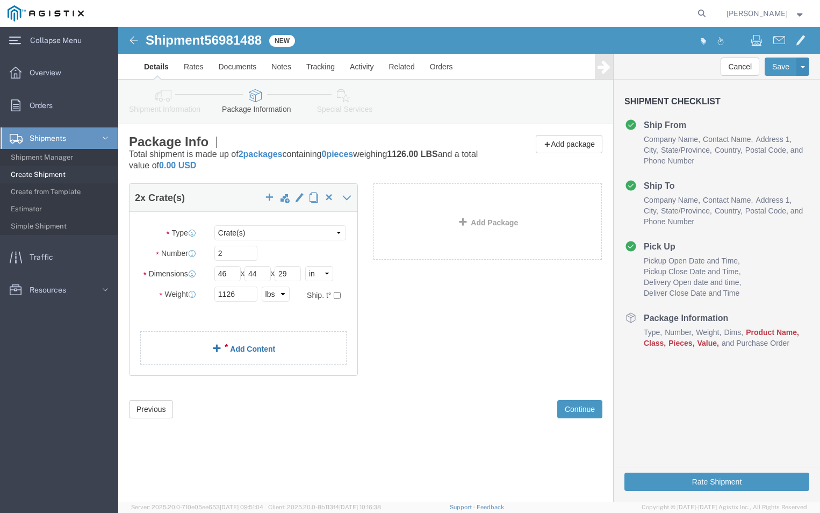
click link "Add Content"
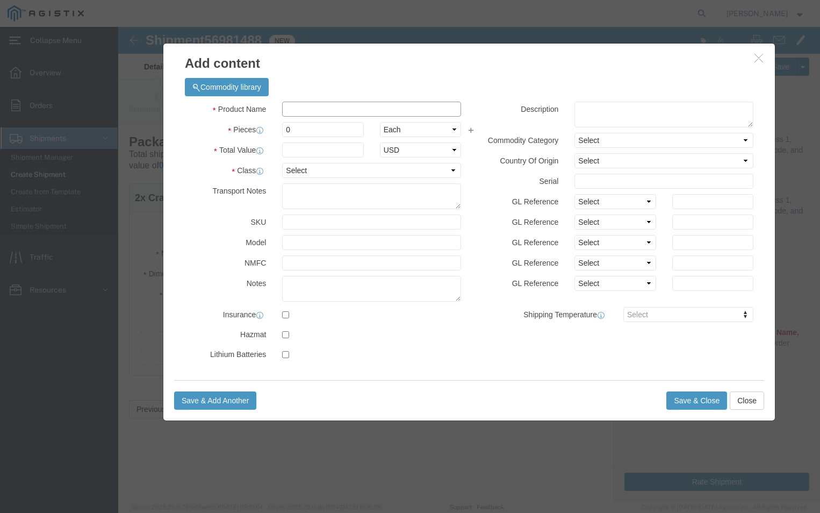
click input "text"
type input "E-PGEM250078"
click input "0"
type input "6"
click input "text"
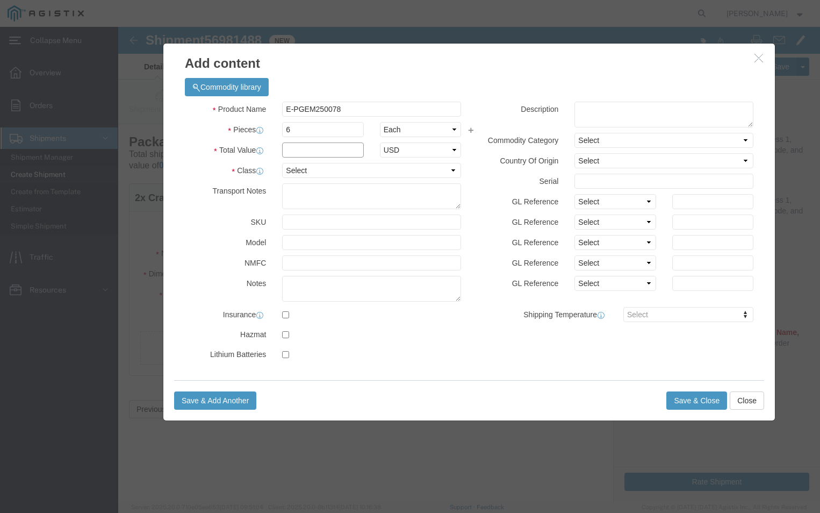
type input "1500"
click select "Select 50 55 60 65 70 85 92.5 100 125 175 250 300 400"
select select "70"
click select "Select 50 55 60 65 70 85 92.5 100 125 175 250 300 400"
click textarea
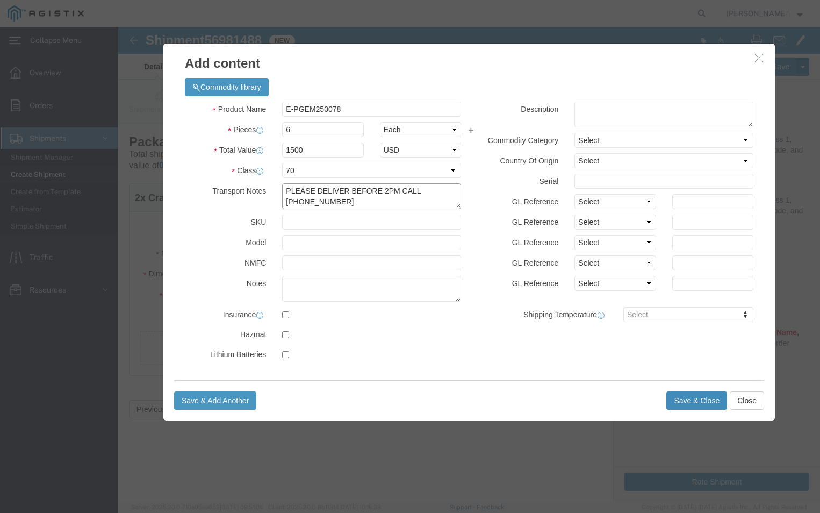
type textarea "PLEASE DELIVER BEFORE 2PM CALL 510-770-2025"
click button "Save & Close"
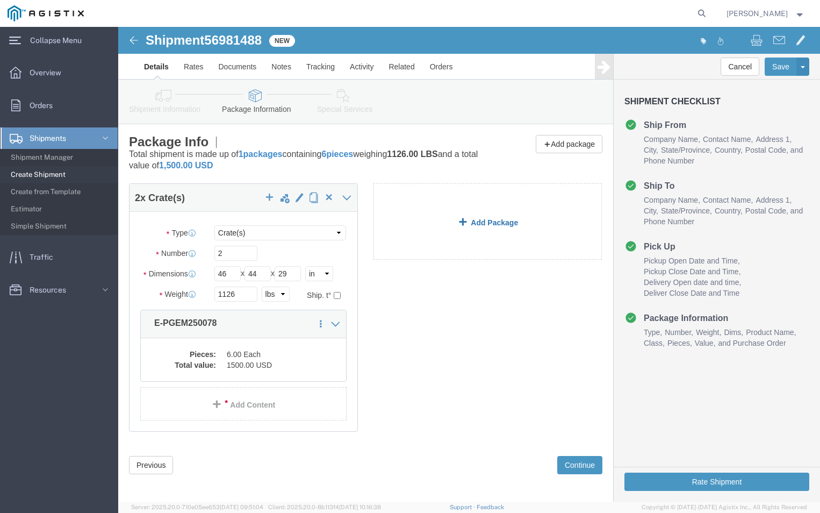
click link "Add Package"
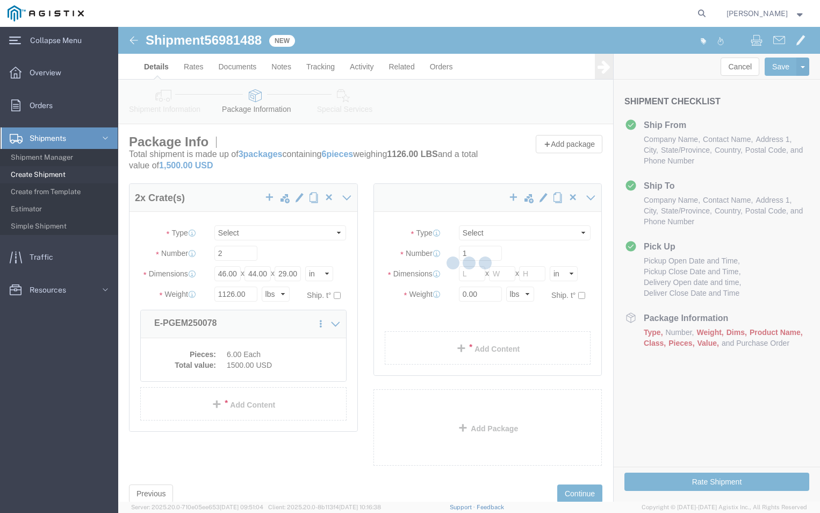
select select "CRAT"
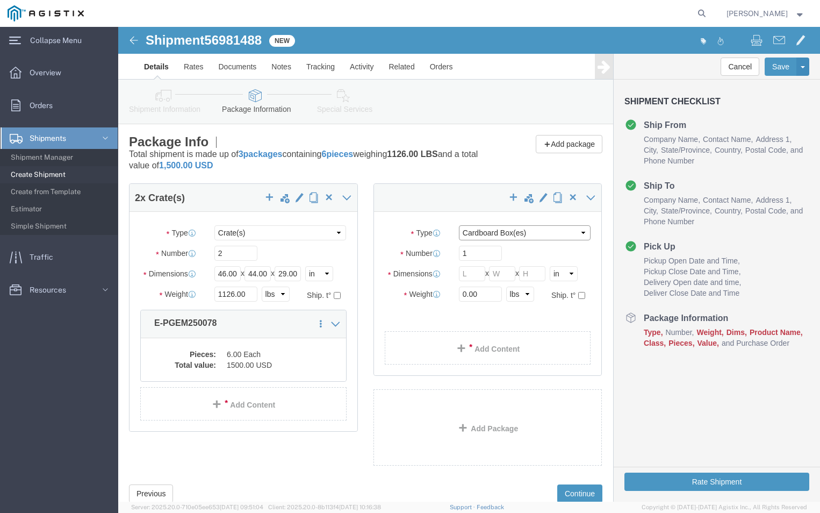
click select "Select Bulk Bundle(s) Cardboard Box(es) Carton(s) Crate(s) Drum(s) (Fiberboard)…"
select select "PSNS"
click select "Select Bulk Bundle(s) Cardboard Box(es) Carton(s) Crate(s) Drum(s) (Fiberboard)…"
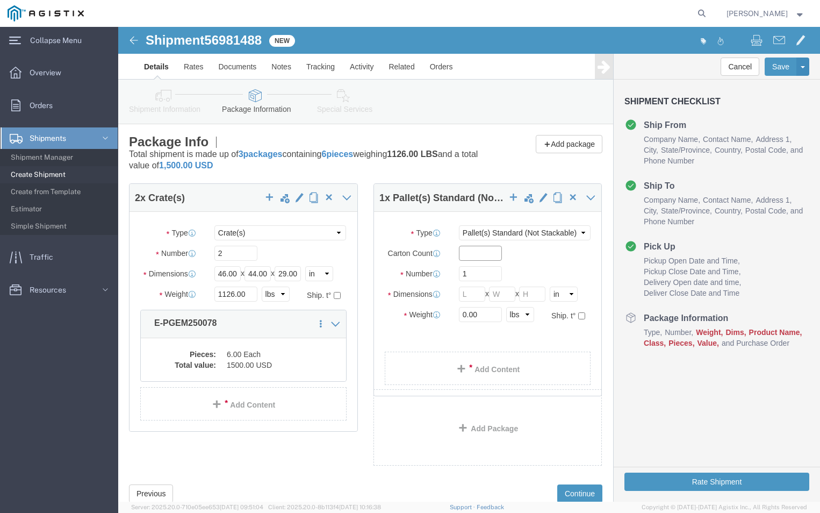
click input "text"
type input "350"
click input "1"
type input "2"
click input "text"
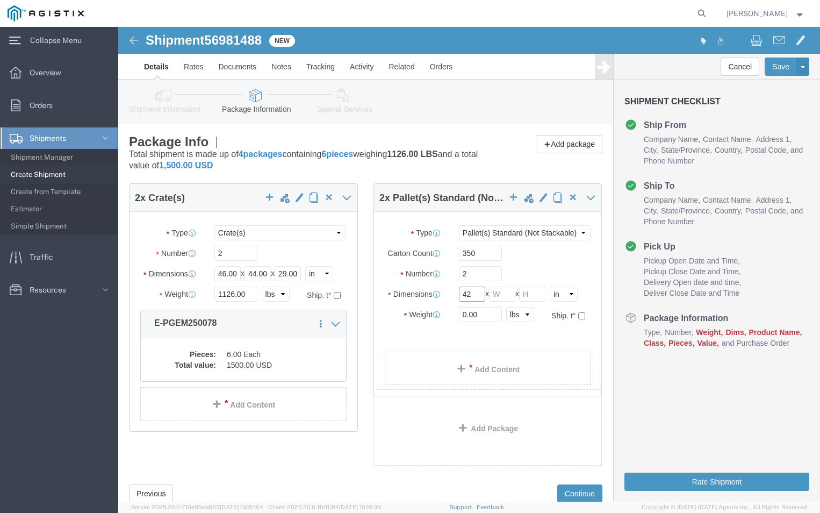
type input "42"
click input "text"
type input "42"
click input "text"
type input "36"
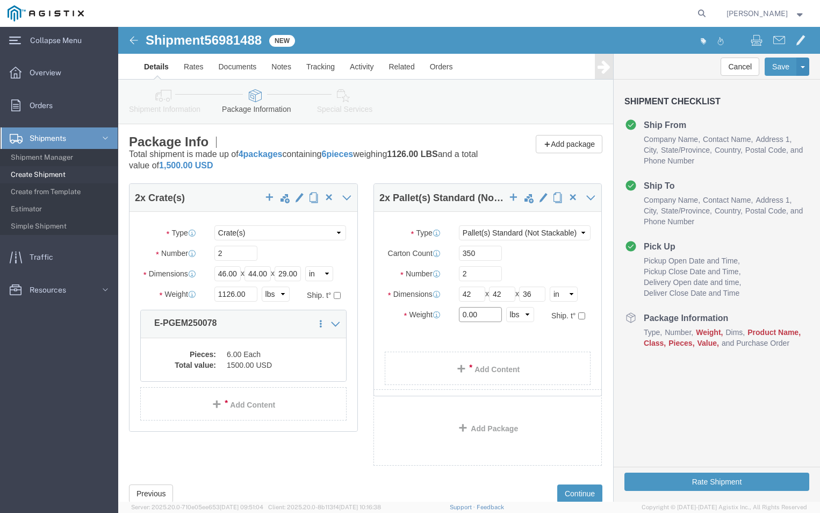
click input "0.00"
type input "0"
click ul
click input "1223"
type input "1273"
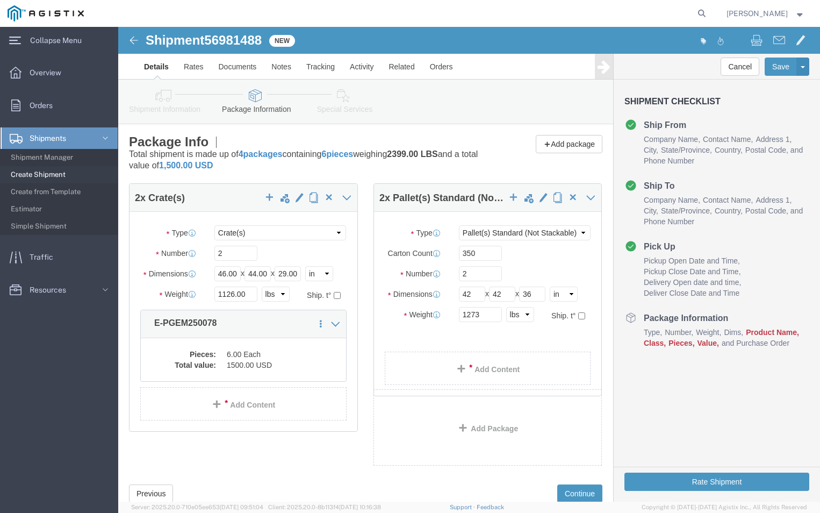
click ul
click link "Add Content"
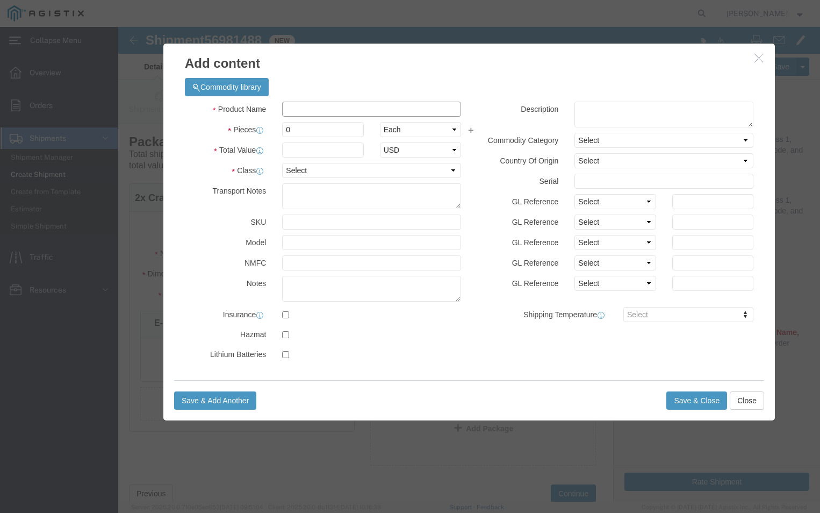
click input "text"
type input "E-PGEM250076"
click input "0"
type input "350"
click input "text"
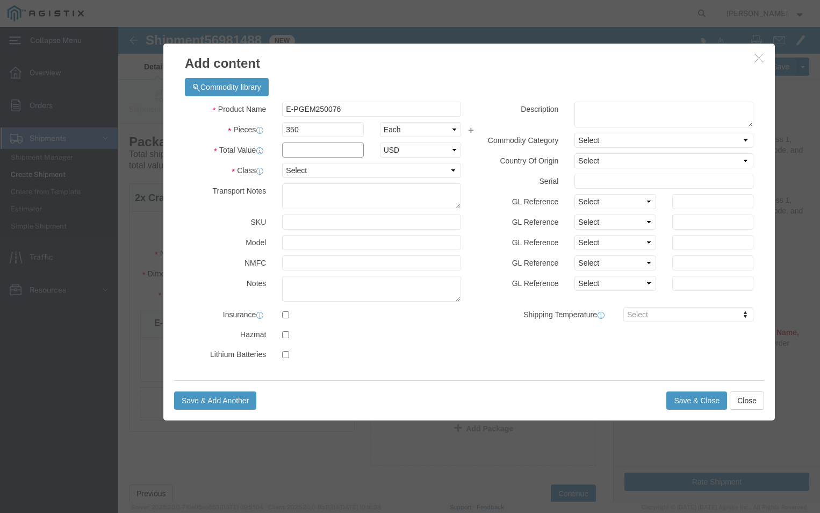
type input "1500"
click select "Select 50 55 60 65 70 85 92.5 100 125 175 250 300 400"
select select "70"
click select "Select 50 55 60 65 70 85 92.5 100 125 175 250 300 400"
click div "Product Name E-PGEM250076 E-P Pieces 350 Select Bag Barrels 100Board Feet Bottl…"
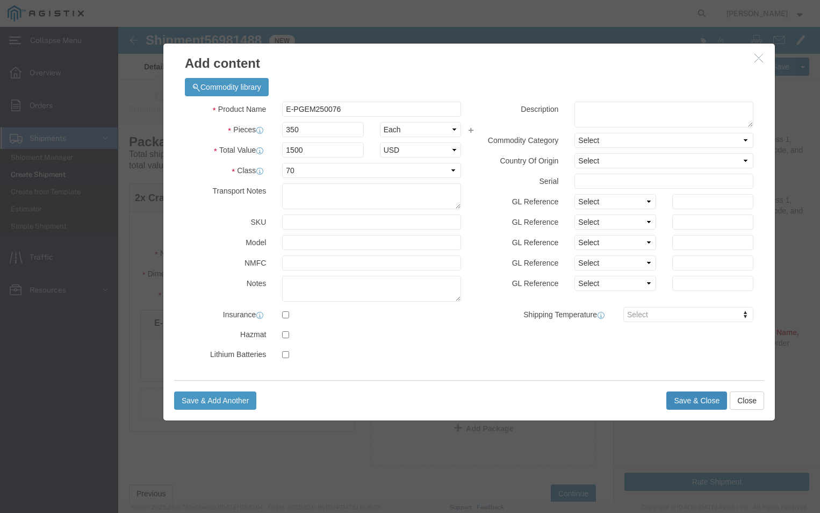
click button "Save & Close"
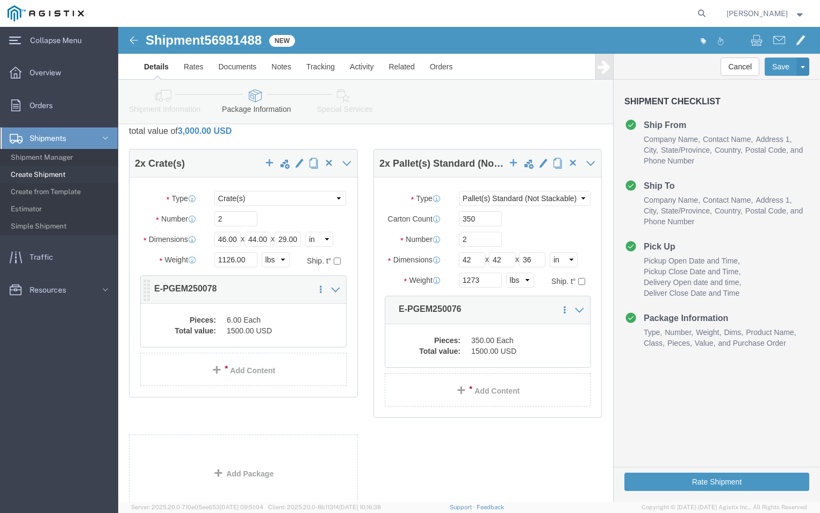
scroll to position [113, 0]
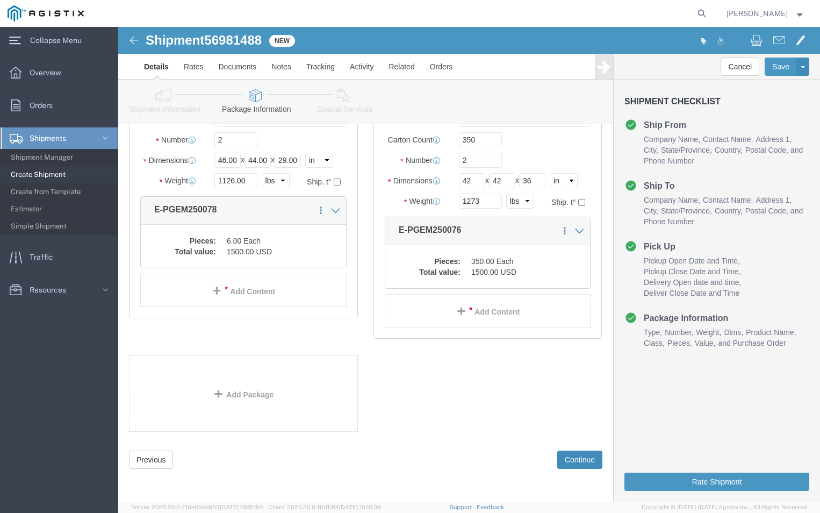
click button "Continue"
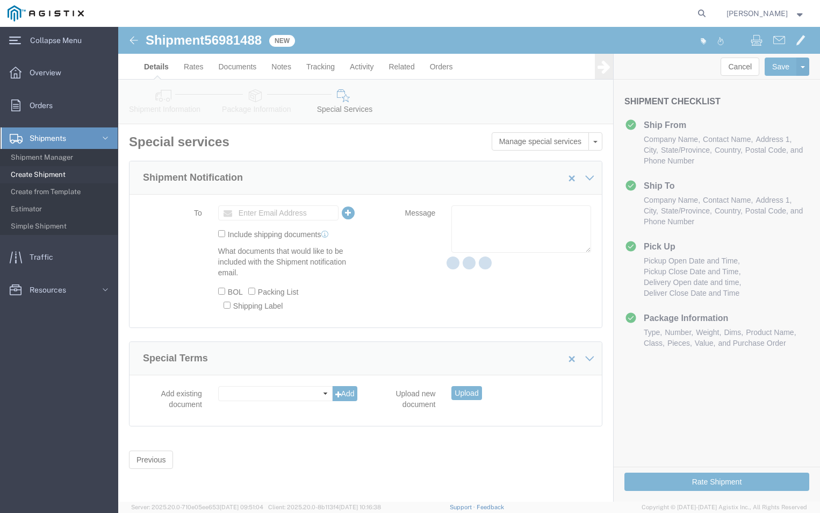
scroll to position [0, 0]
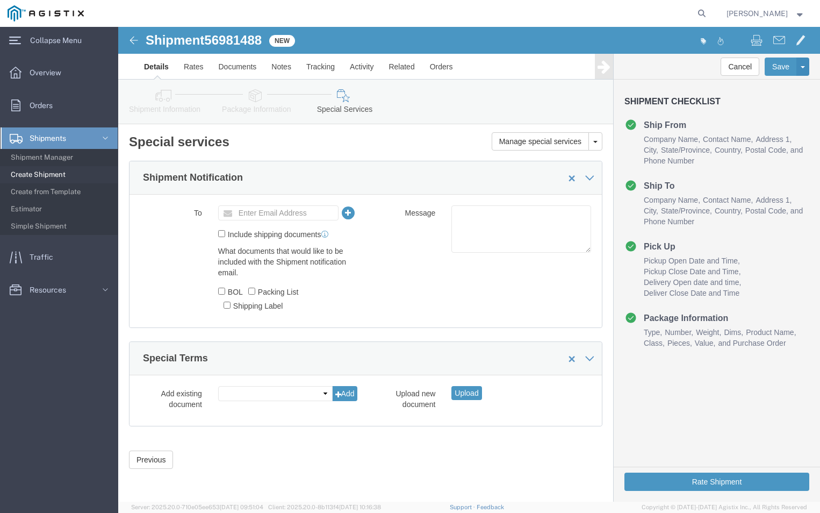
click icon
click input "text"
type input "ansatasia.shoulders@us.abb.com"
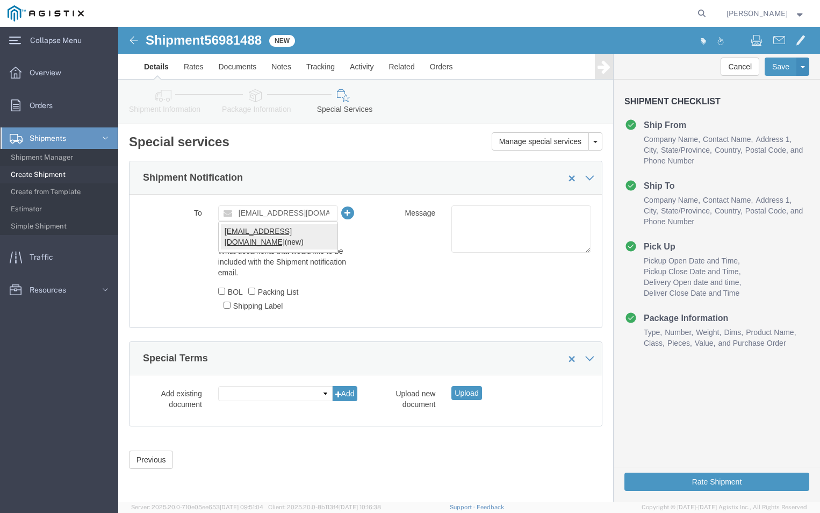
type input "ansatasia.shoulders@us.abb.com"
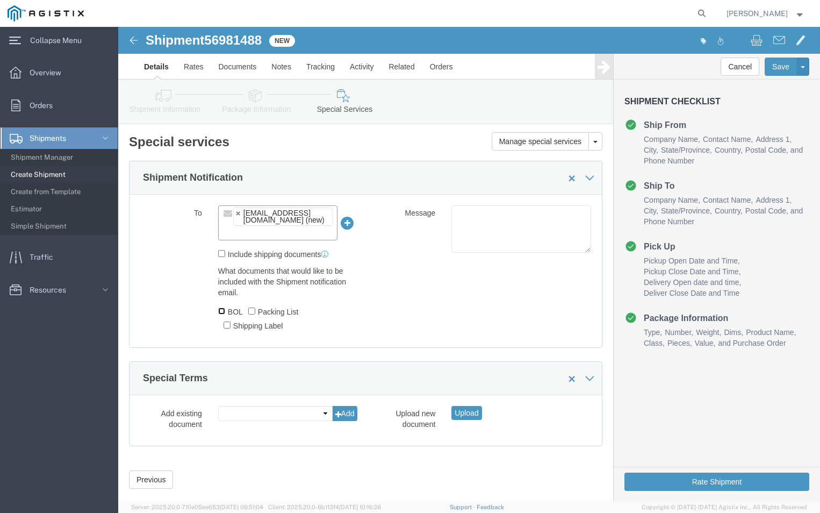
click input "BOL"
checkbox input "true"
click input "Packing List"
checkbox input "true"
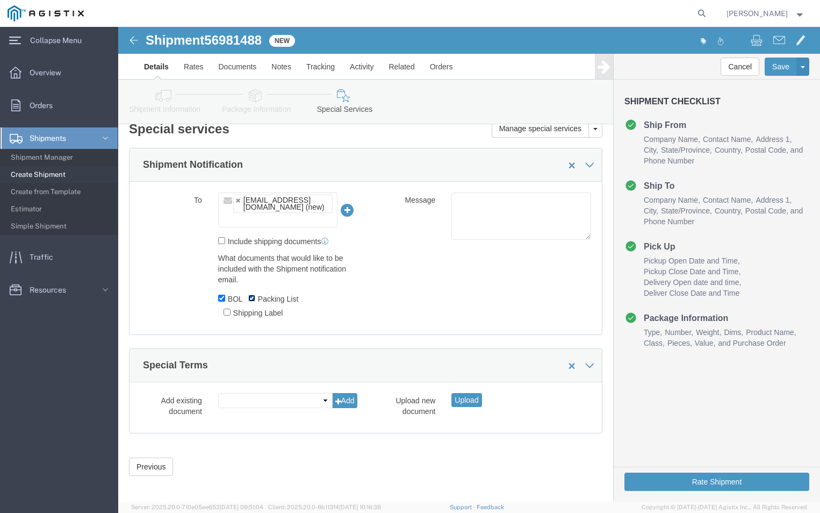
scroll to position [20, 0]
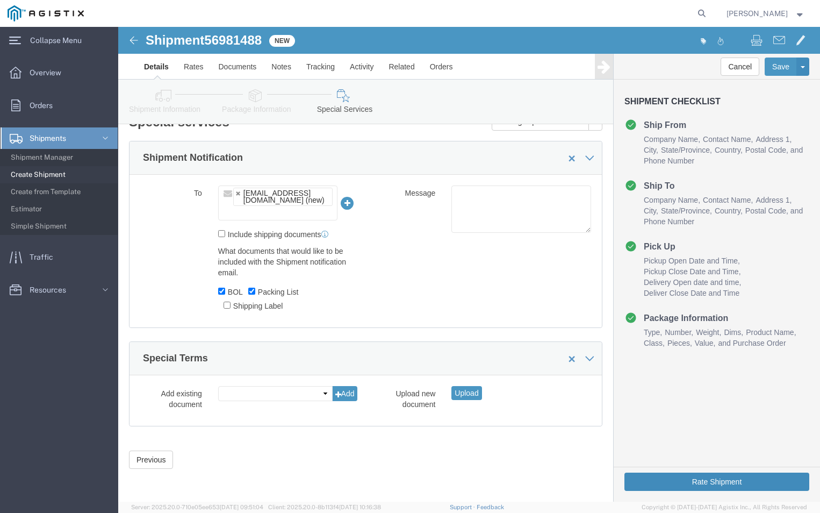
click button "Rate Shipment"
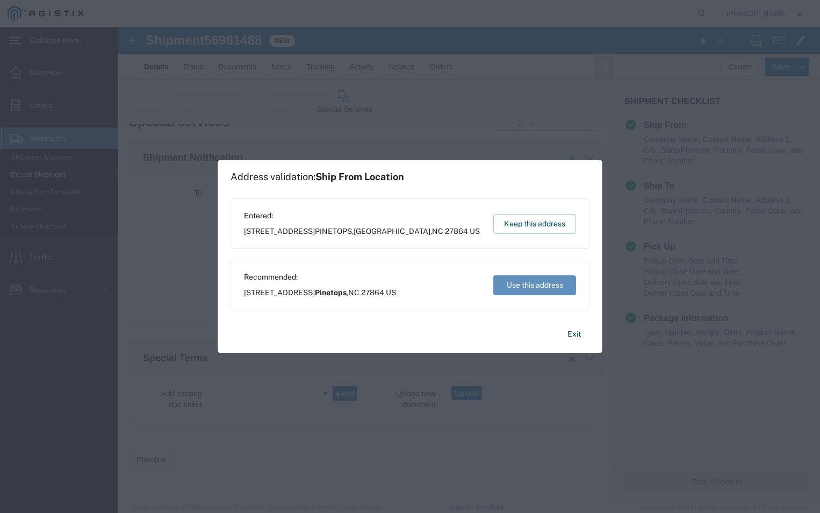
click at [521, 284] on button "Use this address" at bounding box center [535, 285] width 83 height 20
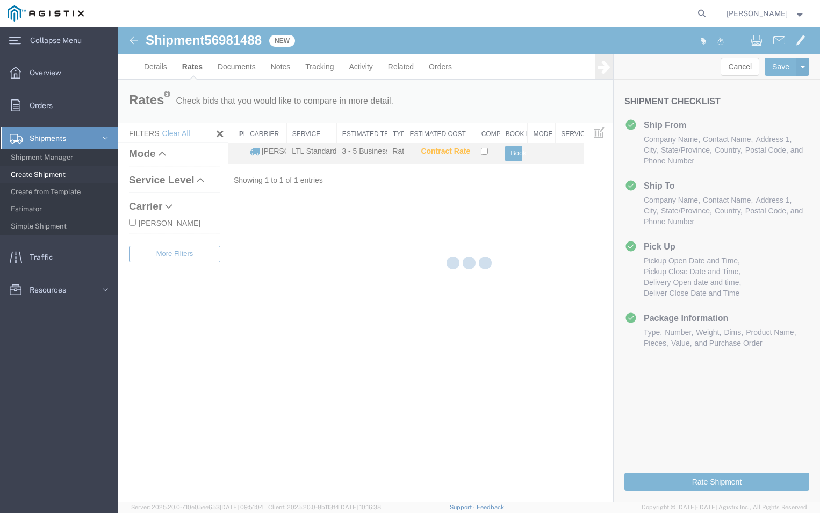
scroll to position [0, 0]
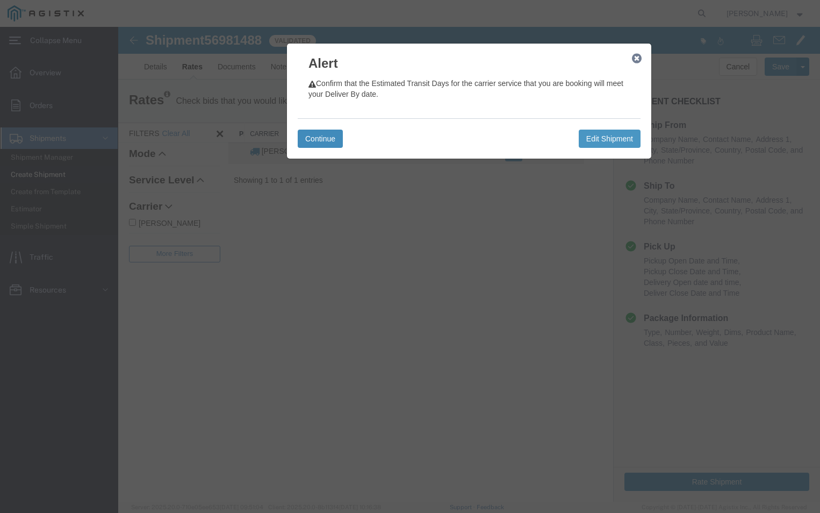
click at [326, 139] on button "Continue" at bounding box center [320, 139] width 45 height 18
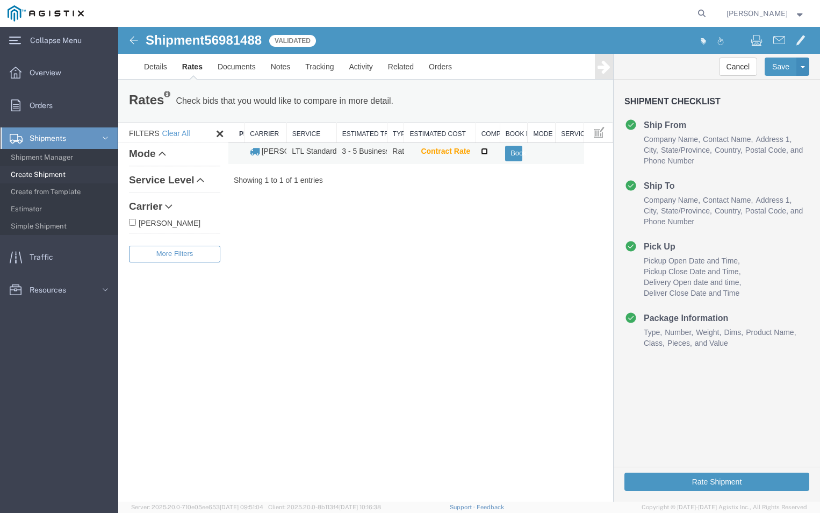
click at [484, 154] on input "checkbox" at bounding box center [484, 151] width 7 height 7
checkbox input "true"
click at [511, 149] on button "Book" at bounding box center [513, 154] width 17 height 16
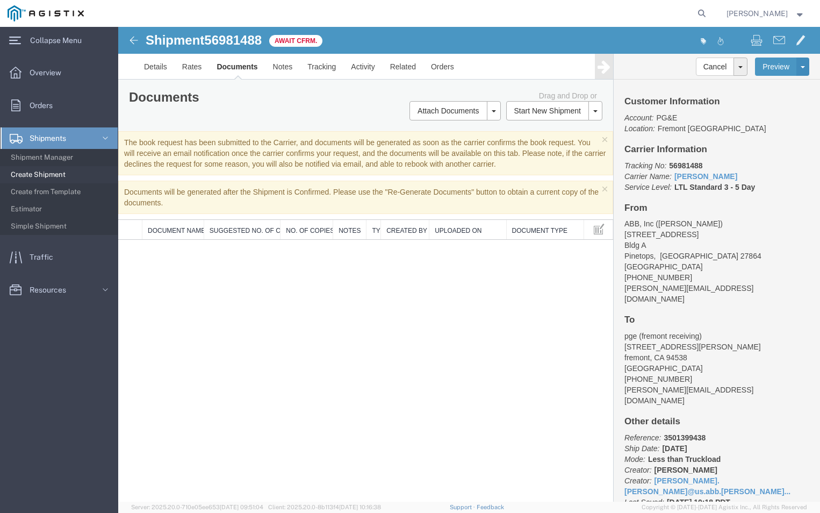
click at [289, 318] on div "Shipment 56981488 0 of 0 Await Cfrm. Details Rates Documents Notes Tracking Act…" at bounding box center [469, 264] width 702 height 475
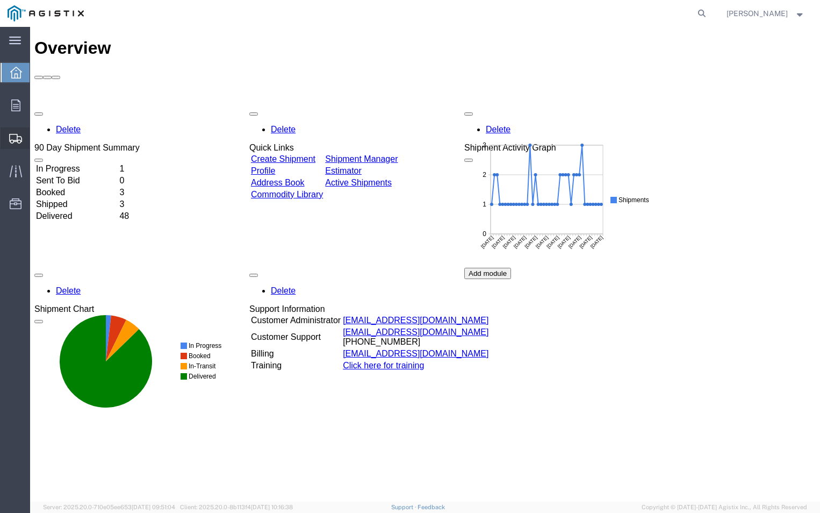
click at [12, 138] on icon at bounding box center [15, 139] width 13 height 10
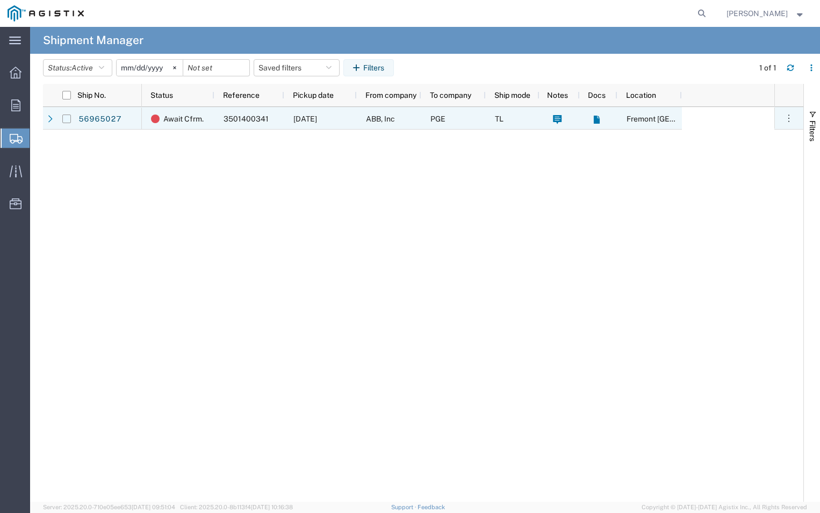
click at [69, 117] on input "Press Space to toggle row selection (unchecked)" at bounding box center [66, 119] width 9 height 9
checkbox input "true"
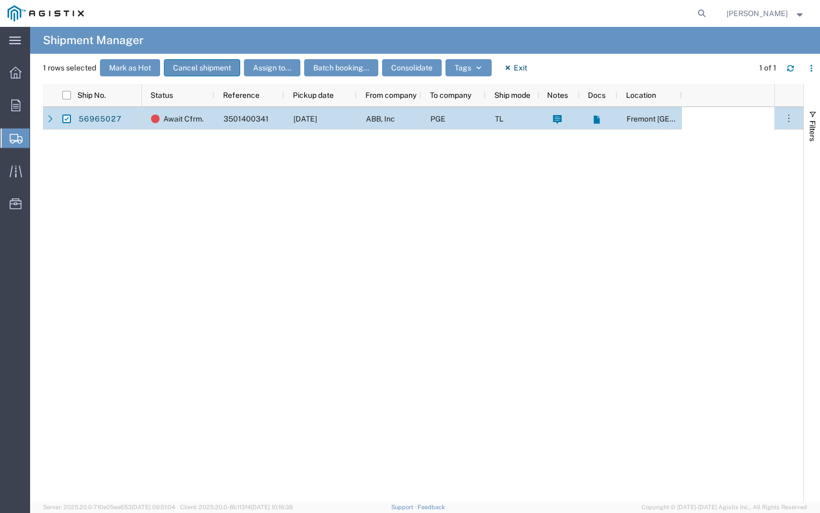
click at [190, 66] on button "Cancel shipment" at bounding box center [202, 67] width 76 height 17
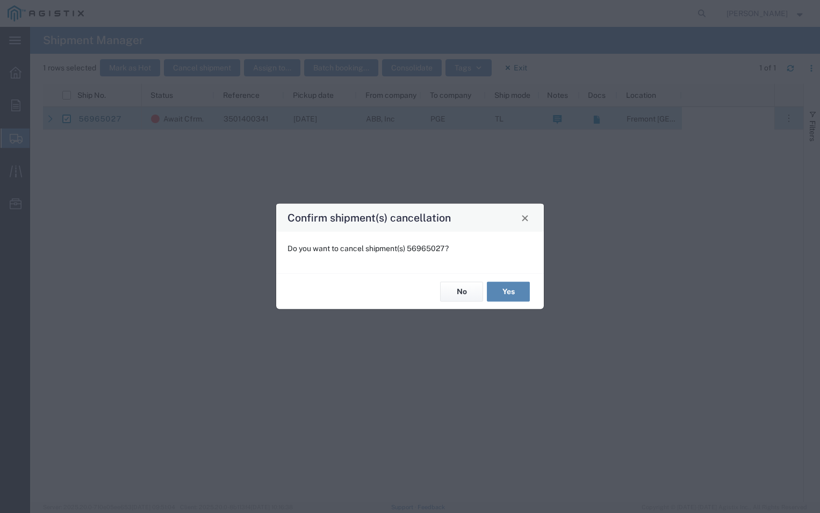
click at [513, 291] on button "Yes" at bounding box center [508, 292] width 43 height 20
